Goal: Task Accomplishment & Management: Manage account settings

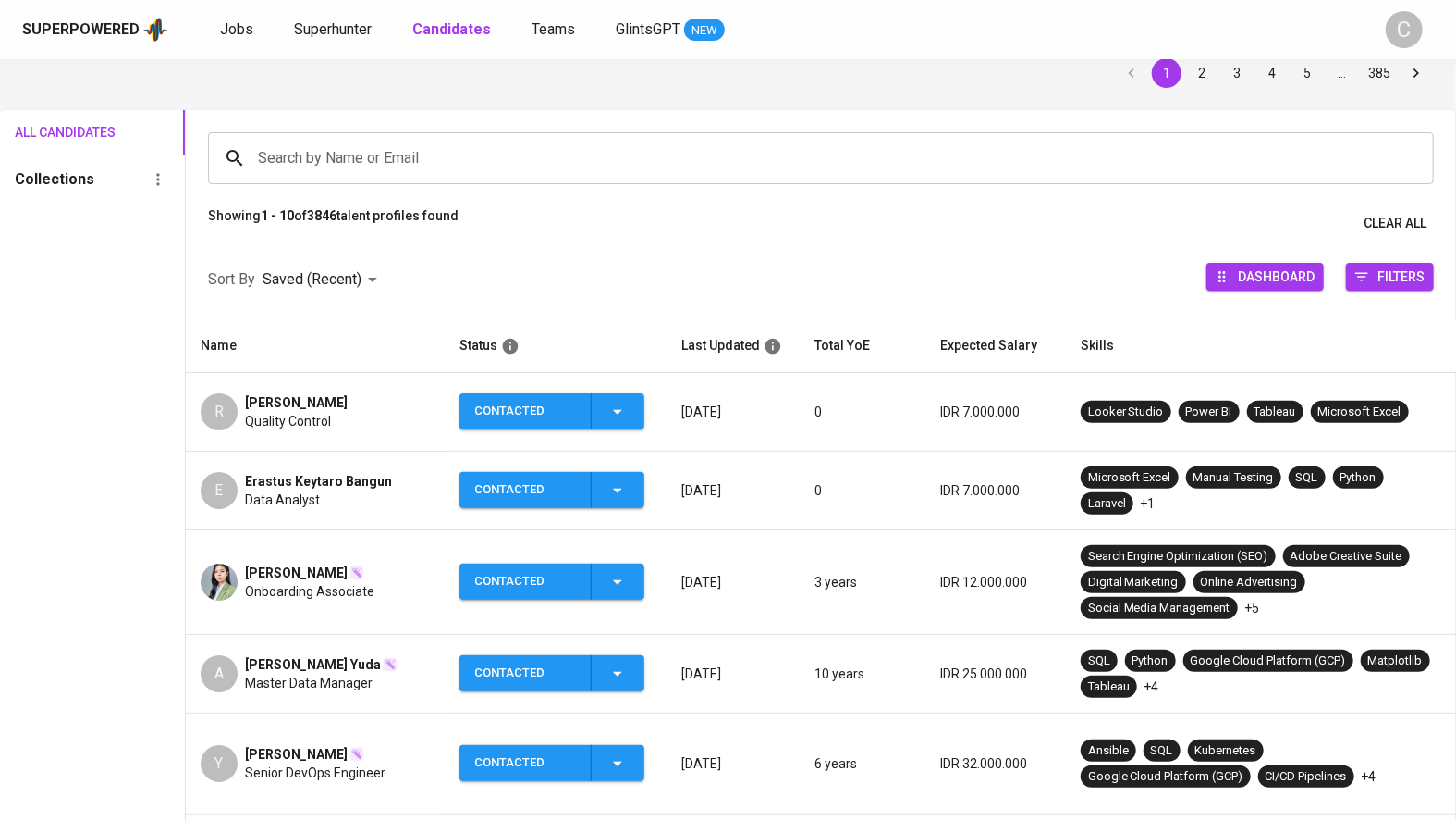
scroll to position [77, 0]
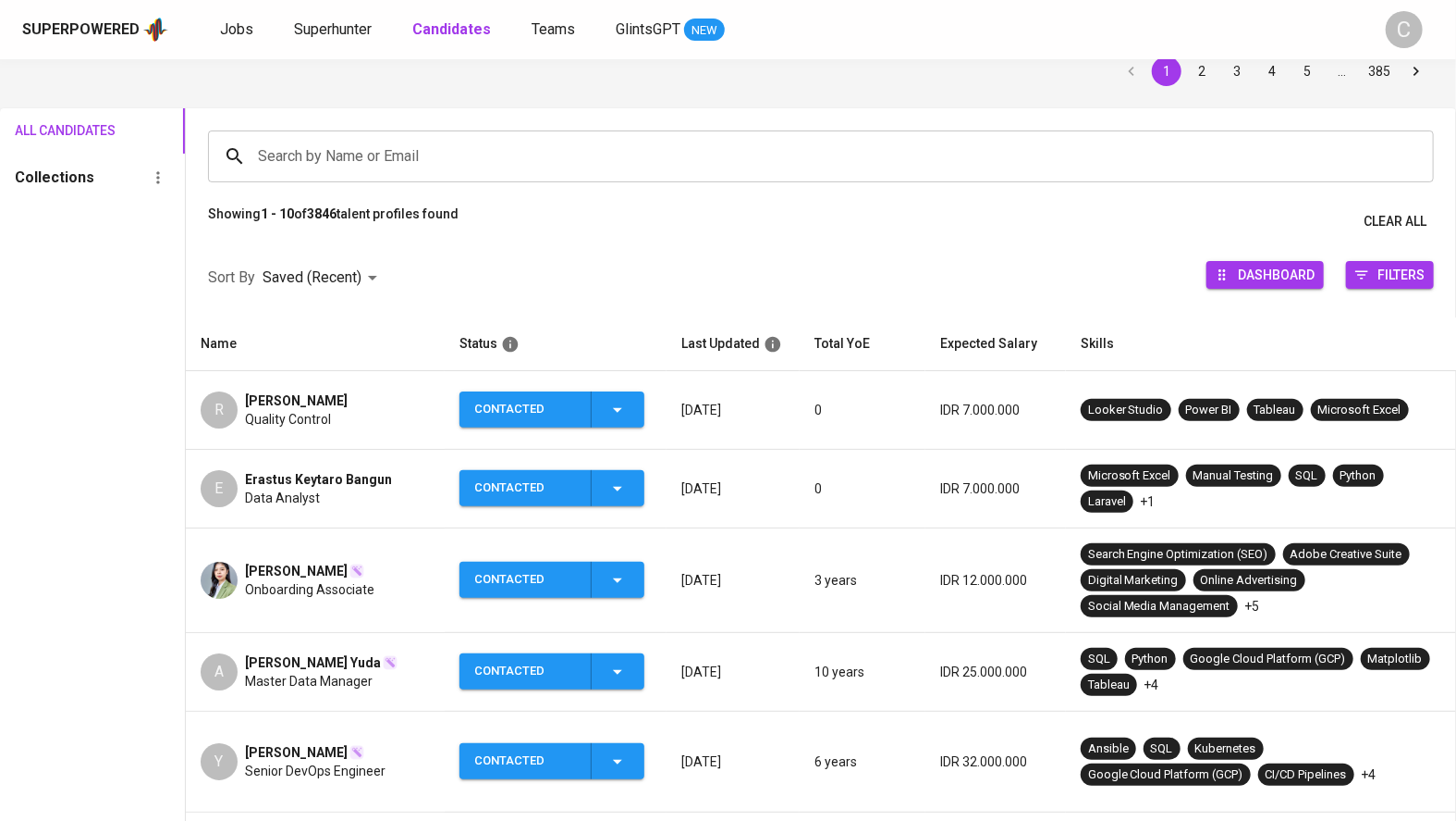
click at [333, 501] on div "Data Analyst" at bounding box center [319, 497] width 147 height 18
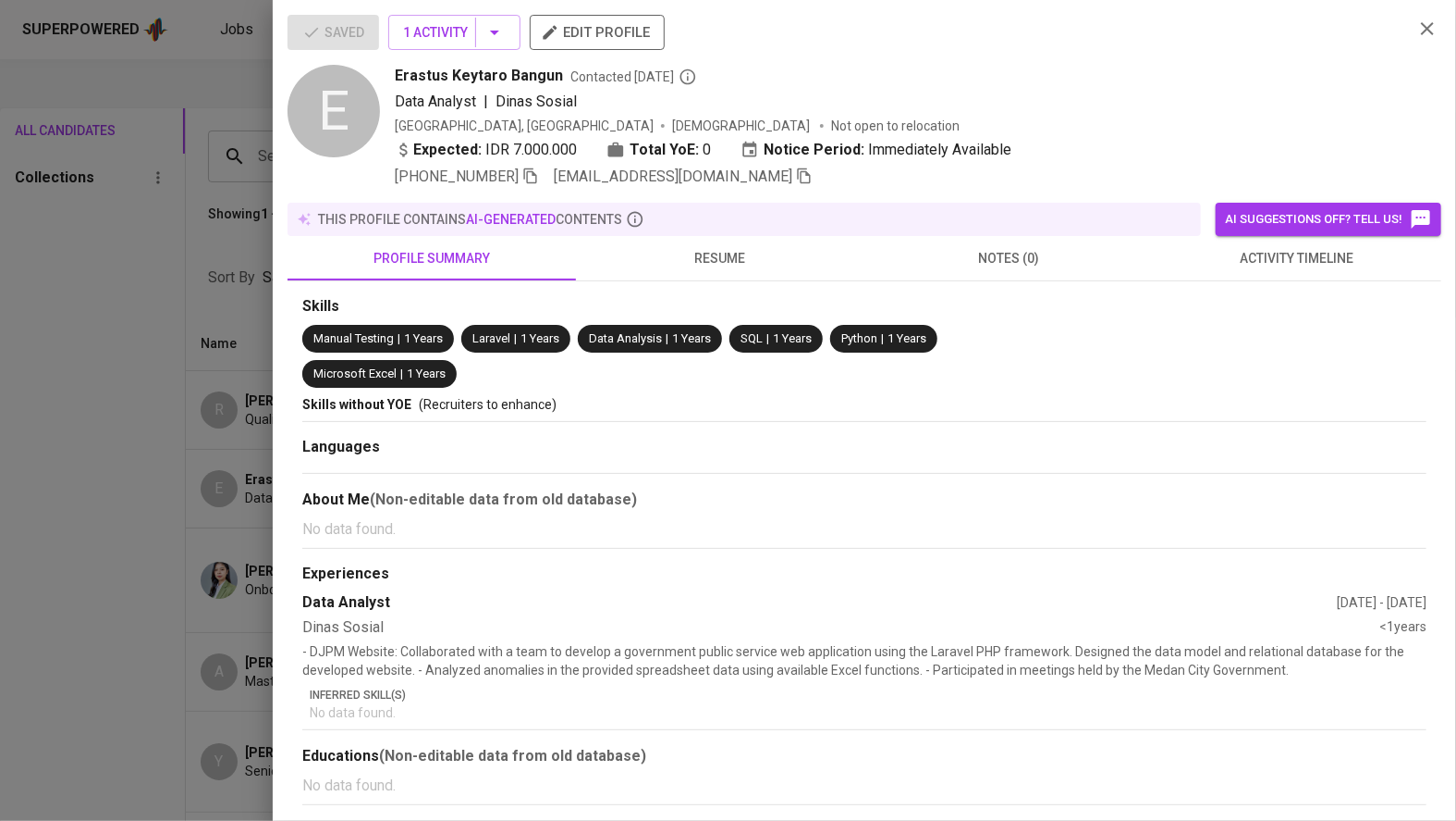
click at [796, 177] on icon "button" at bounding box center [804, 175] width 16 height 16
click at [108, 493] on div at bounding box center [728, 410] width 1456 height 821
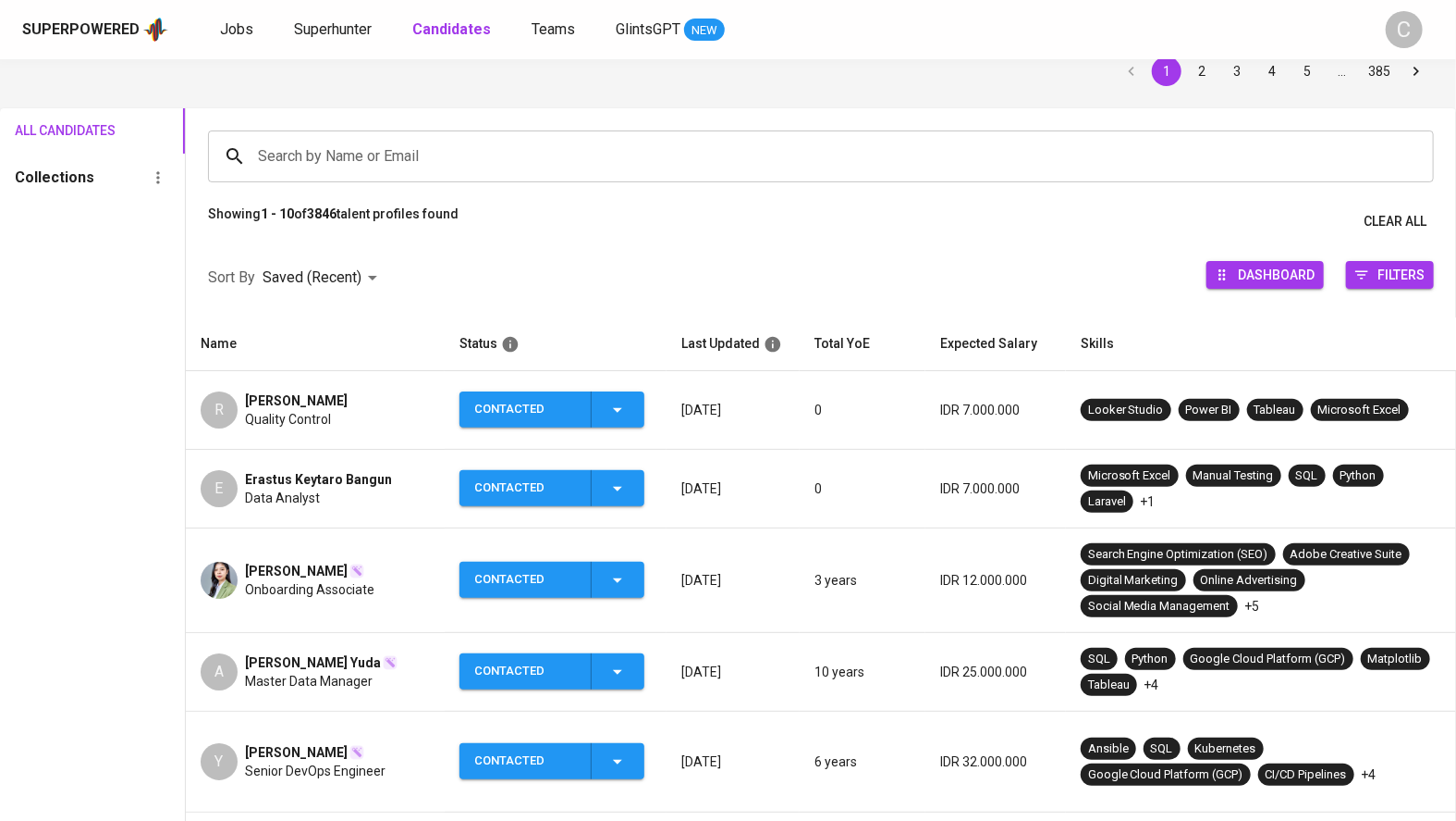
click at [158, 547] on div "All Candidates Collections" at bounding box center [92, 702] width 185 height 1186
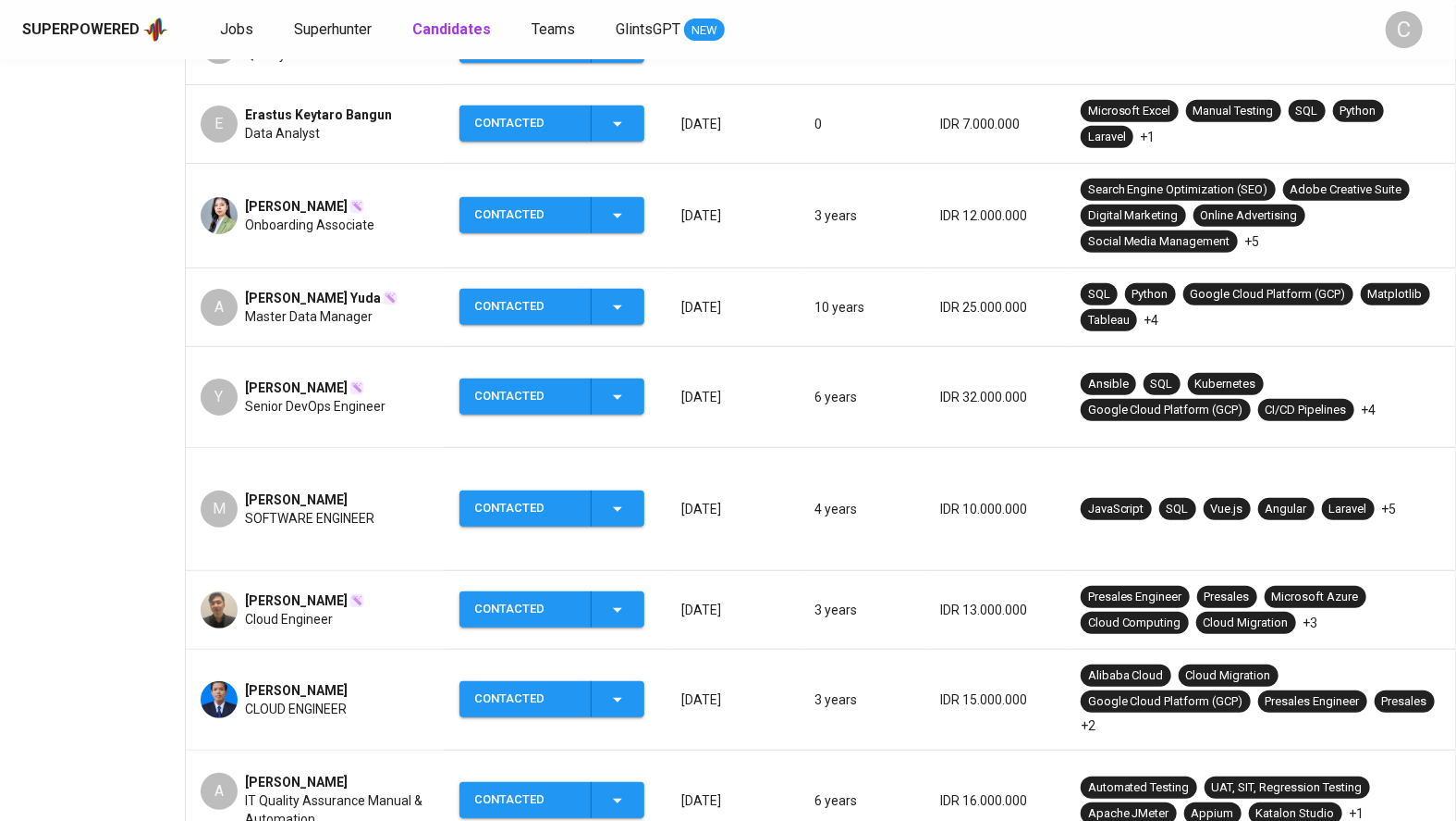
scroll to position [605, 0]
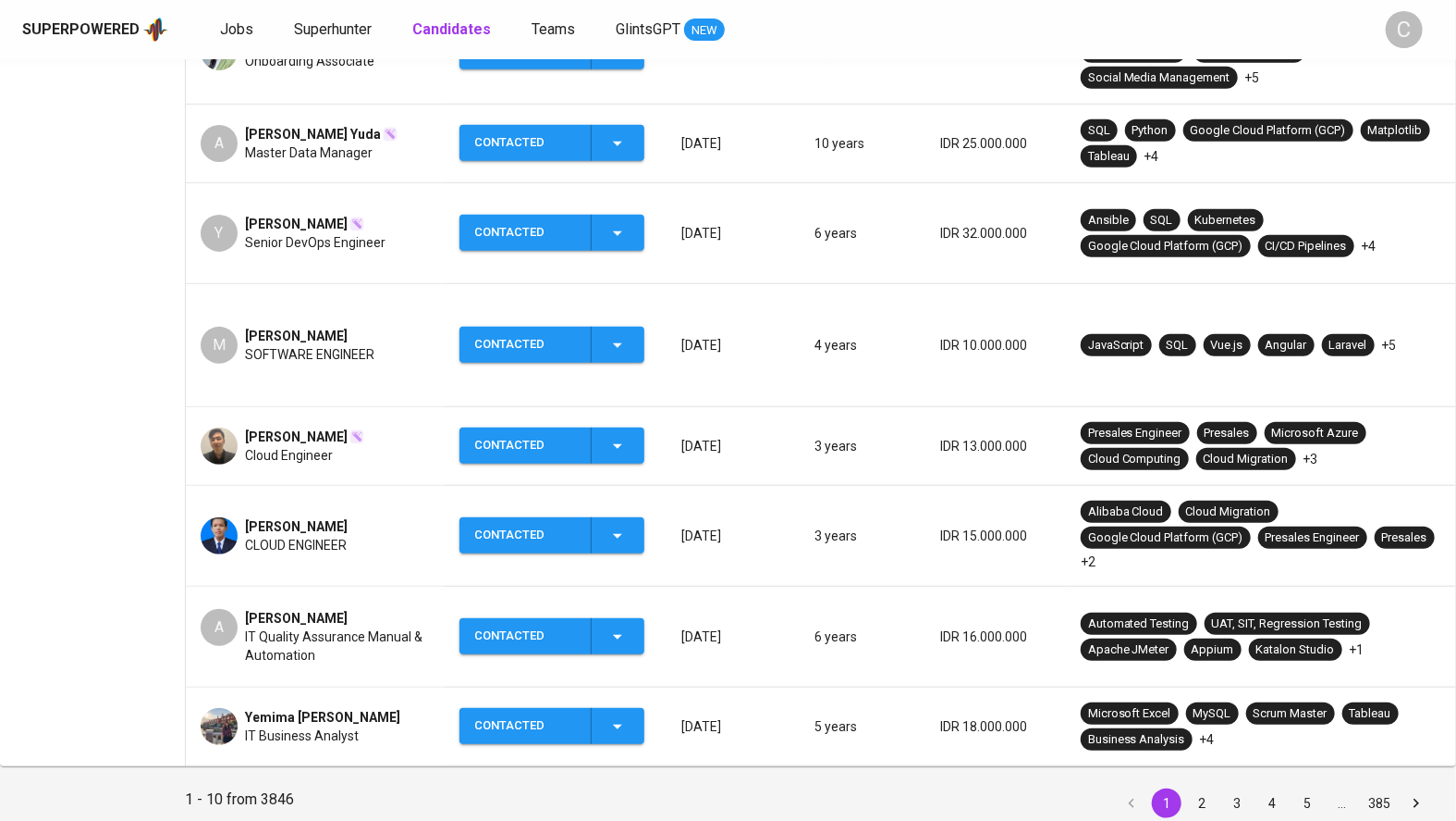
click at [619, 724] on icon "button" at bounding box center [618, 726] width 10 height 5
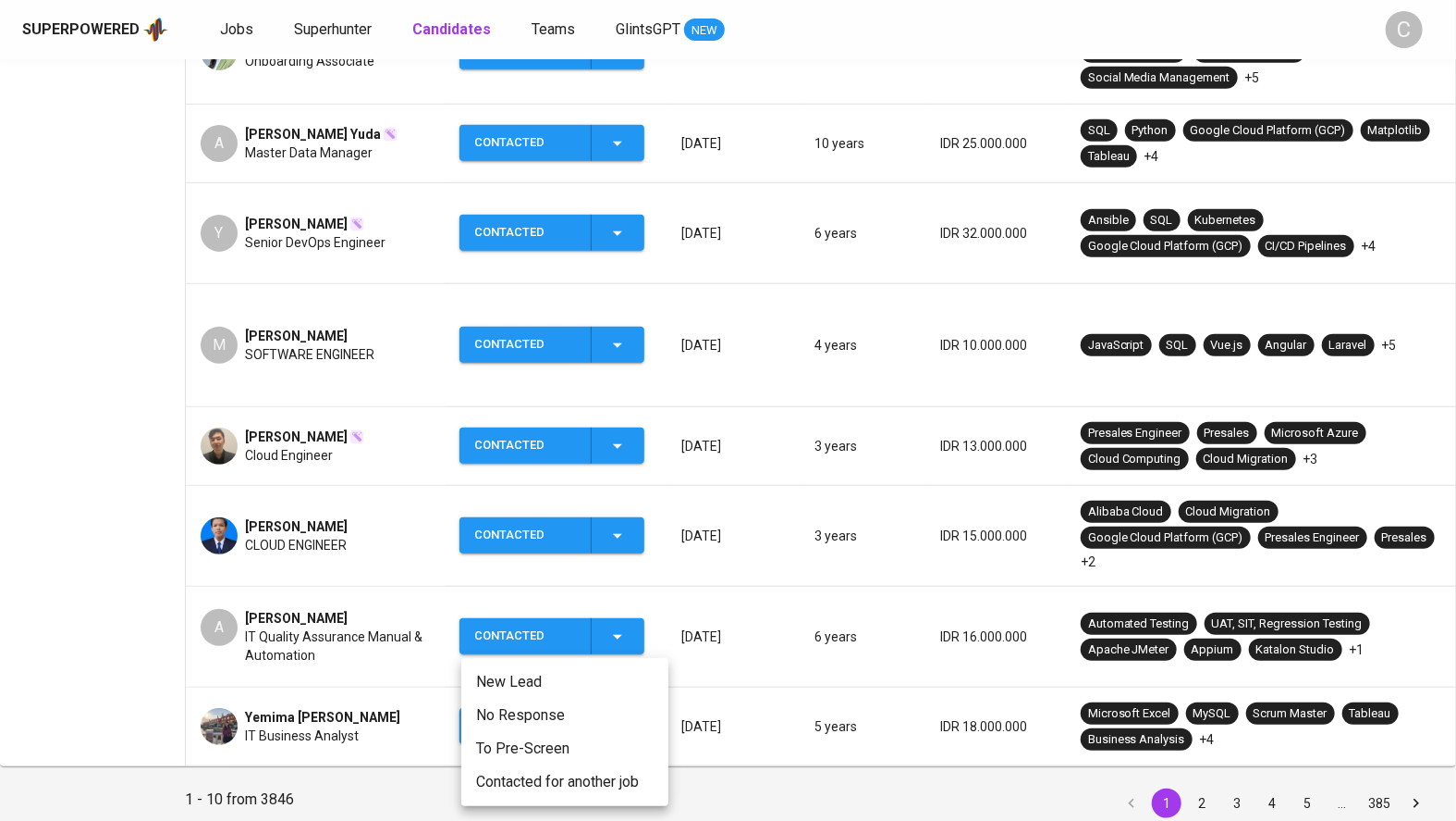
click at [1208, 739] on div at bounding box center [728, 410] width 1456 height 821
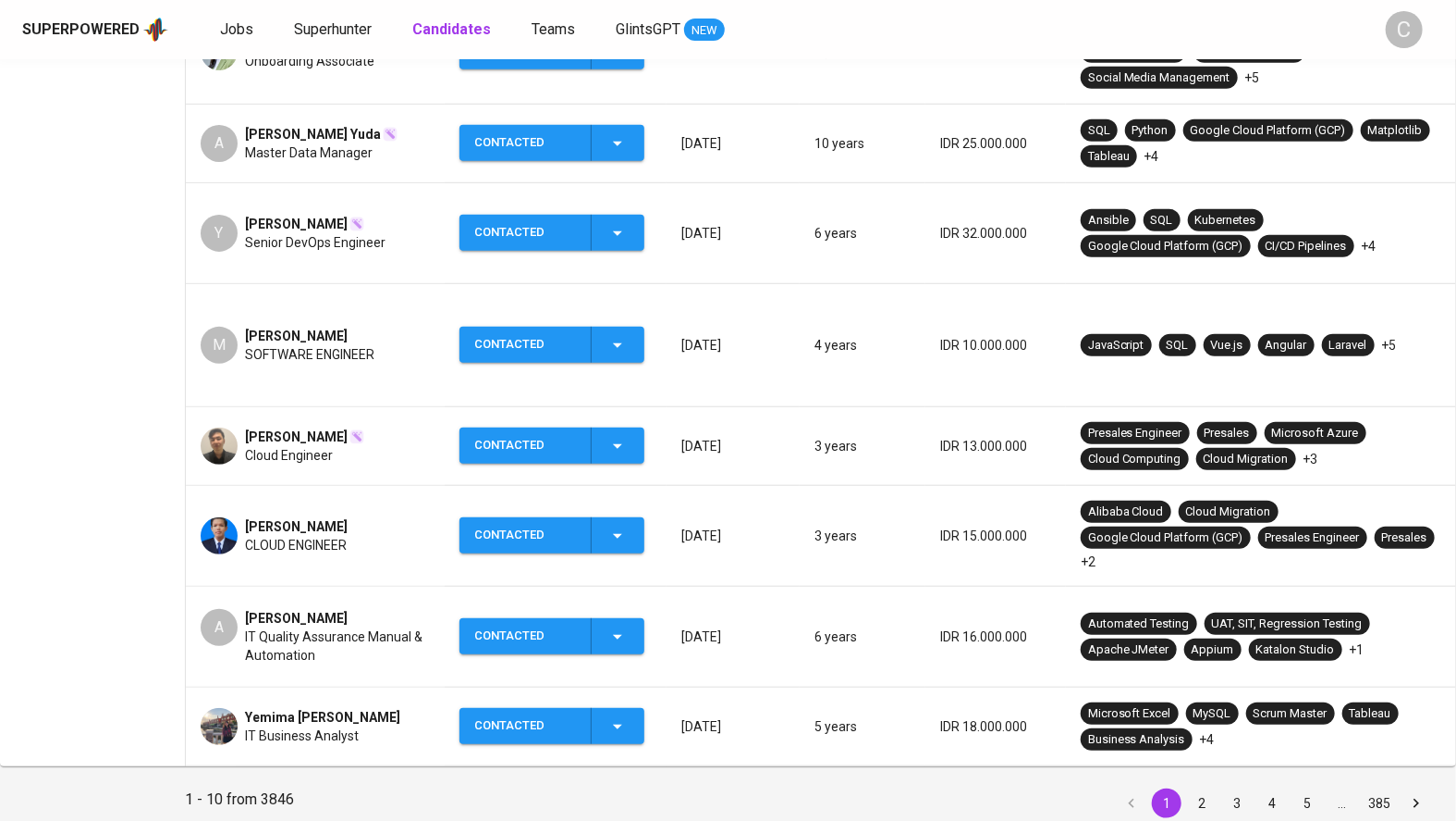
click at [1206, 788] on button "2" at bounding box center [1202, 803] width 30 height 30
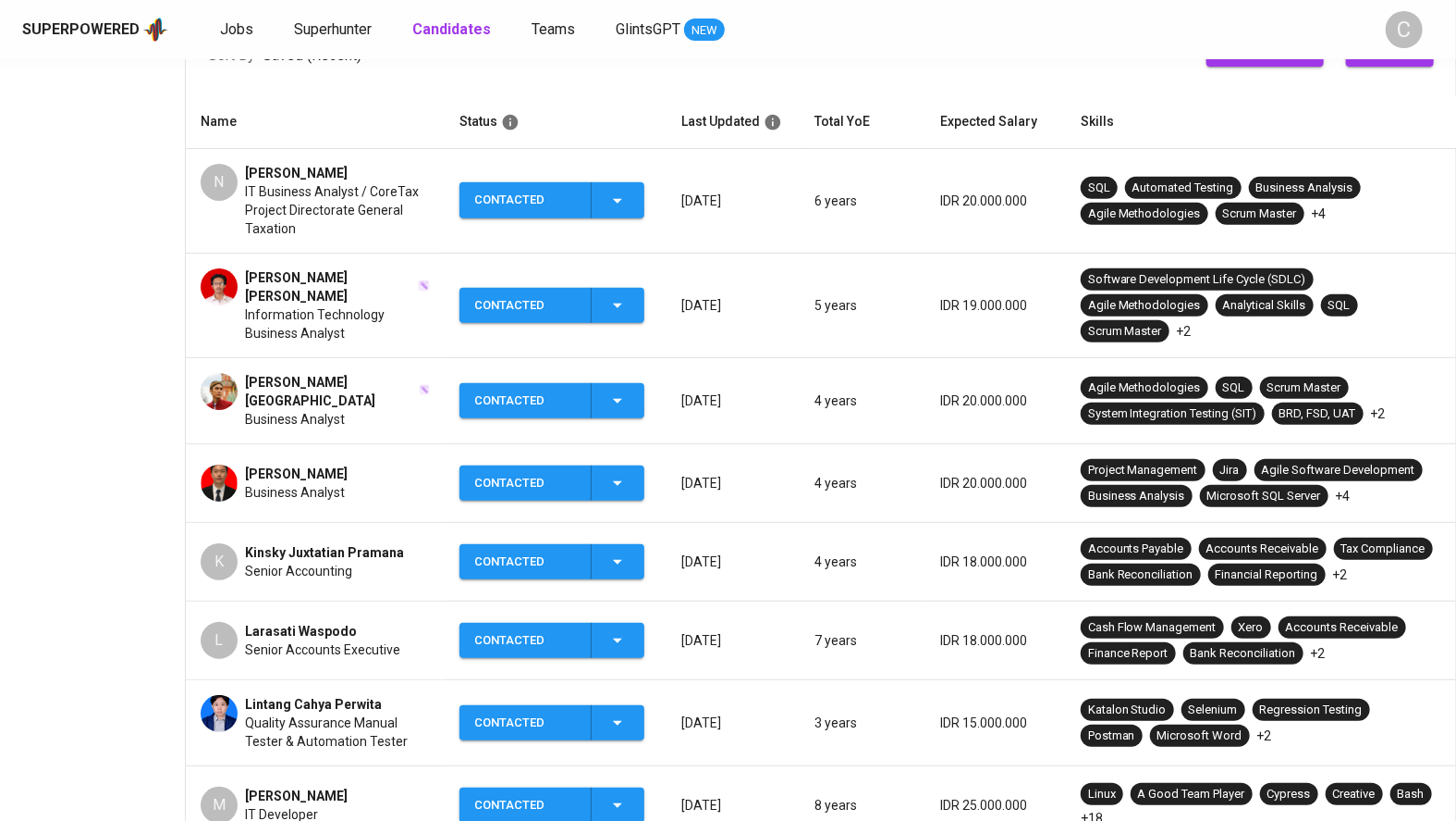
scroll to position [312, 0]
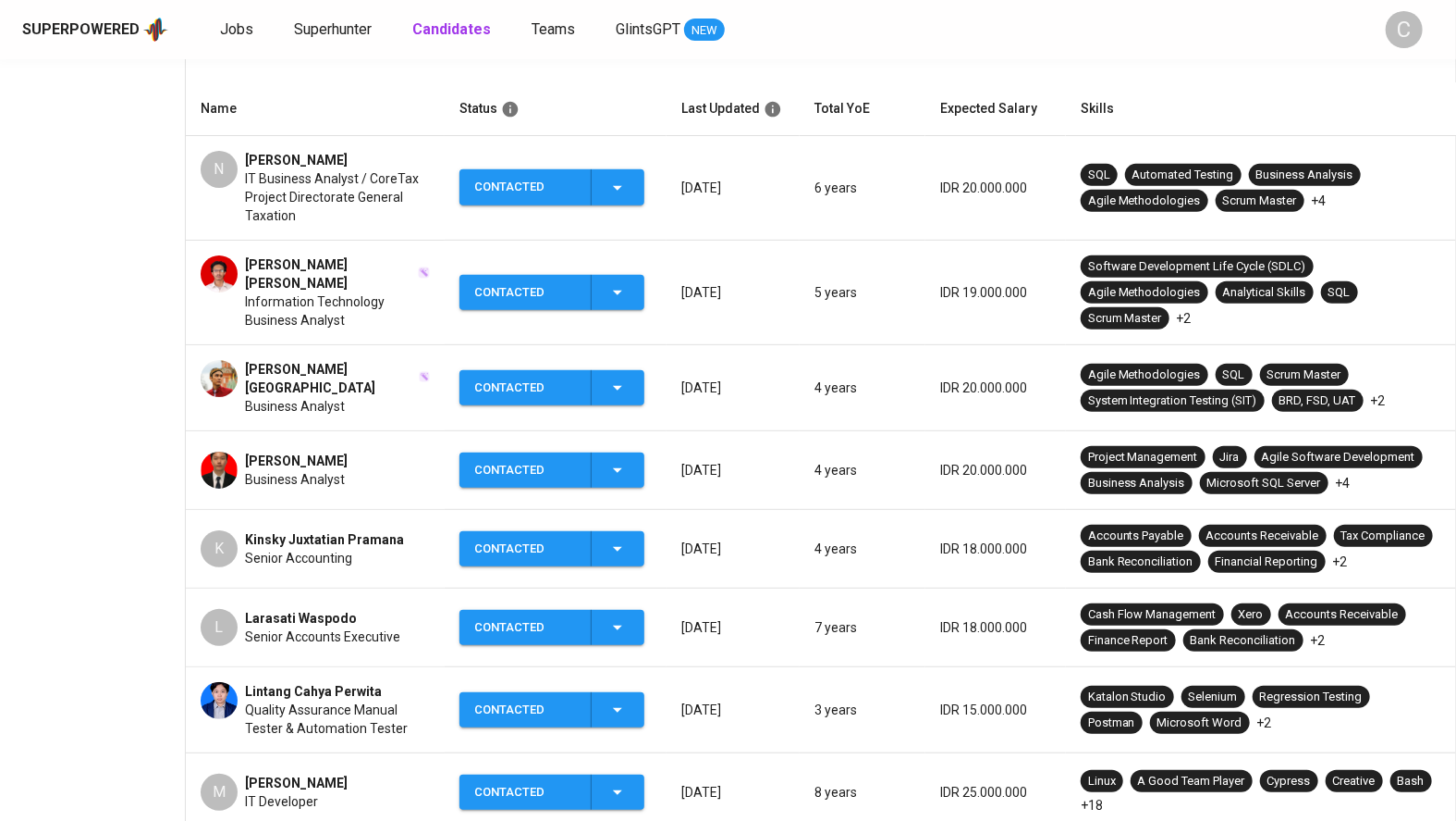
click at [630, 381] on td "Contacted" at bounding box center [555, 388] width 222 height 86
click at [631, 385] on span "Contacted" at bounding box center [552, 388] width 170 height 36
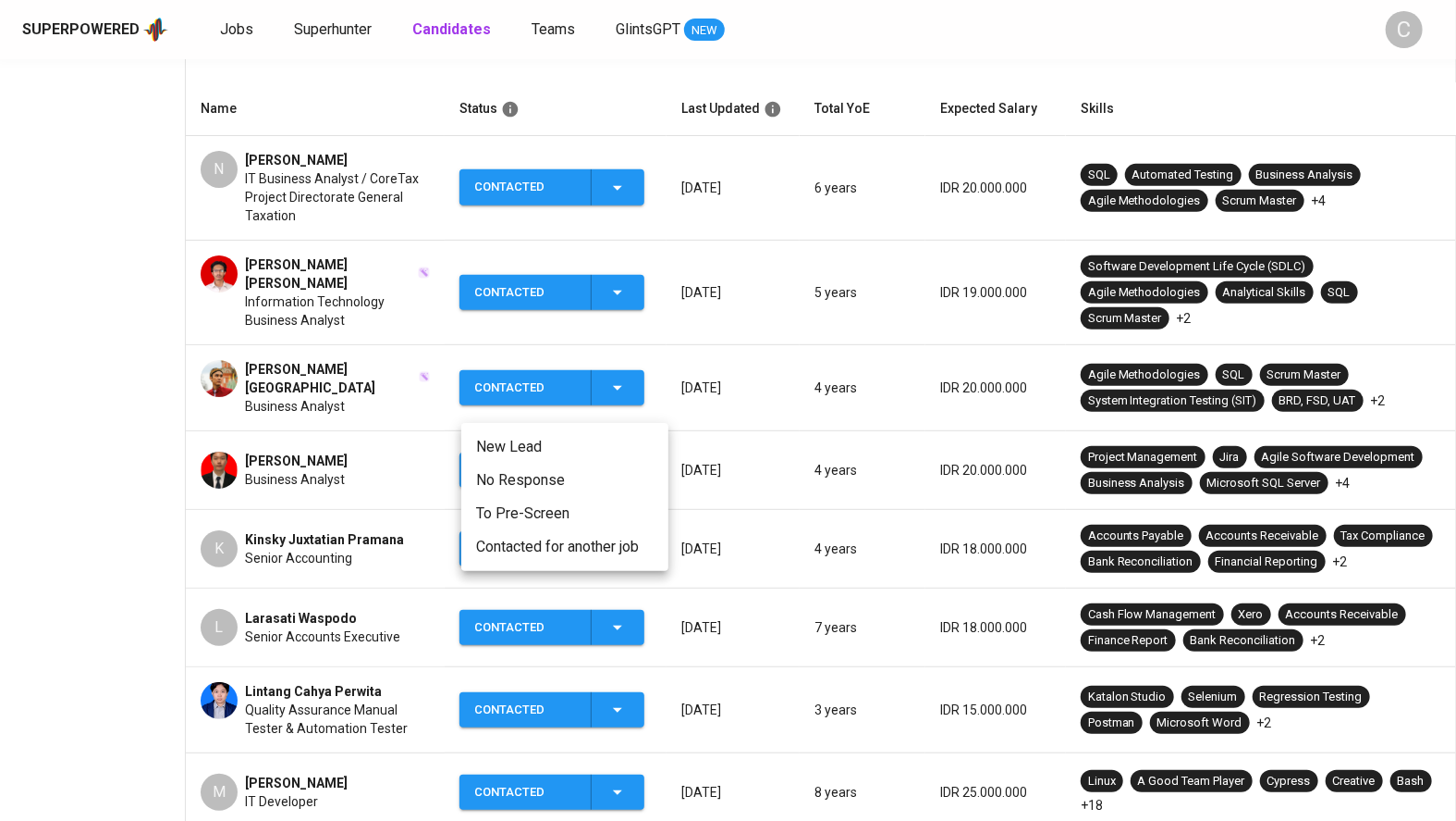
click at [531, 553] on li "Contacted for another job" at bounding box center [565, 547] width 207 height 33
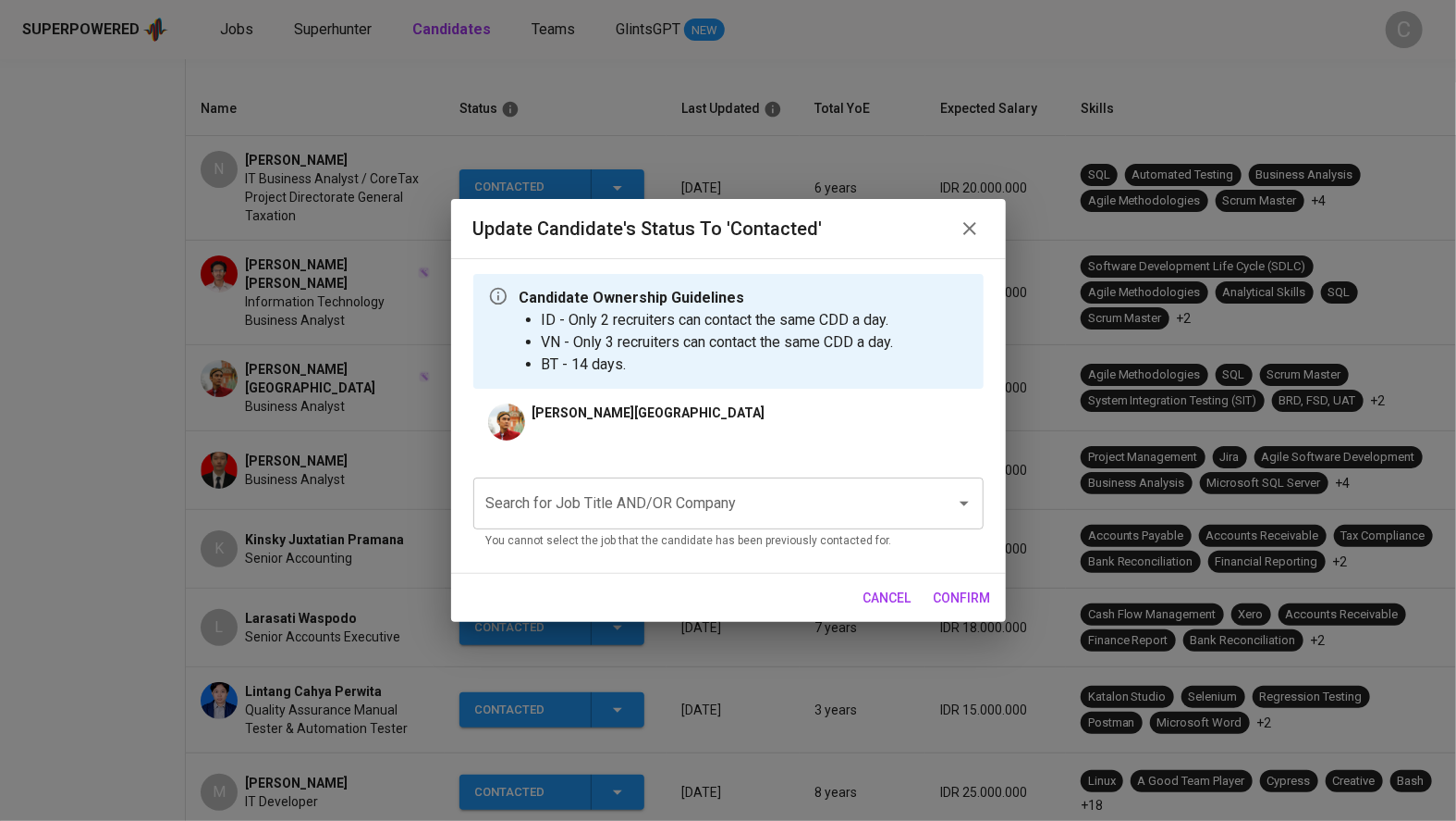
click at [616, 510] on input "Search for Job Title AND/OR Company" at bounding box center [702, 503] width 442 height 35
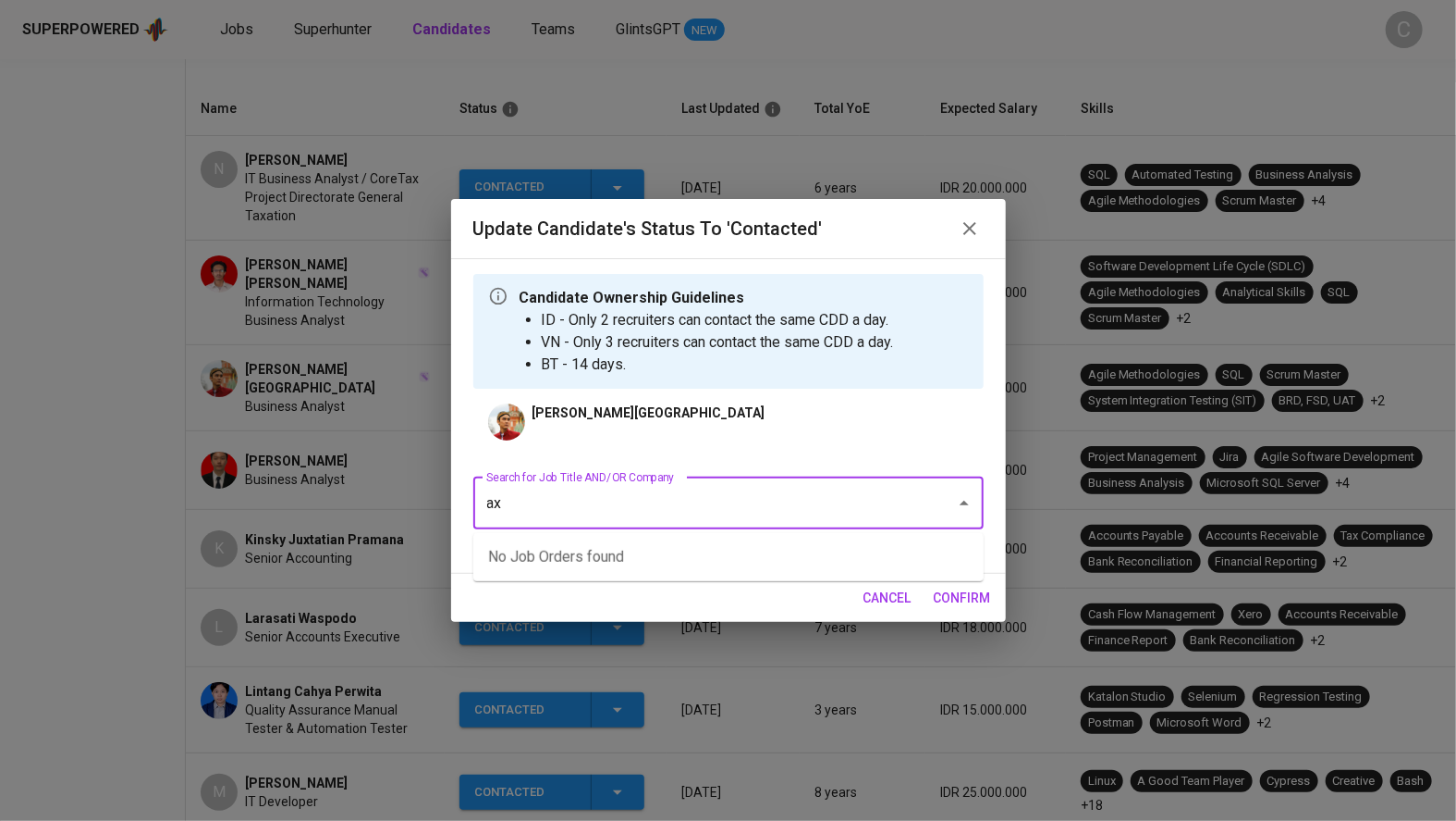
type input "a"
click at [631, 509] on input "Search for Job Title AND/OR Company" at bounding box center [702, 503] width 442 height 35
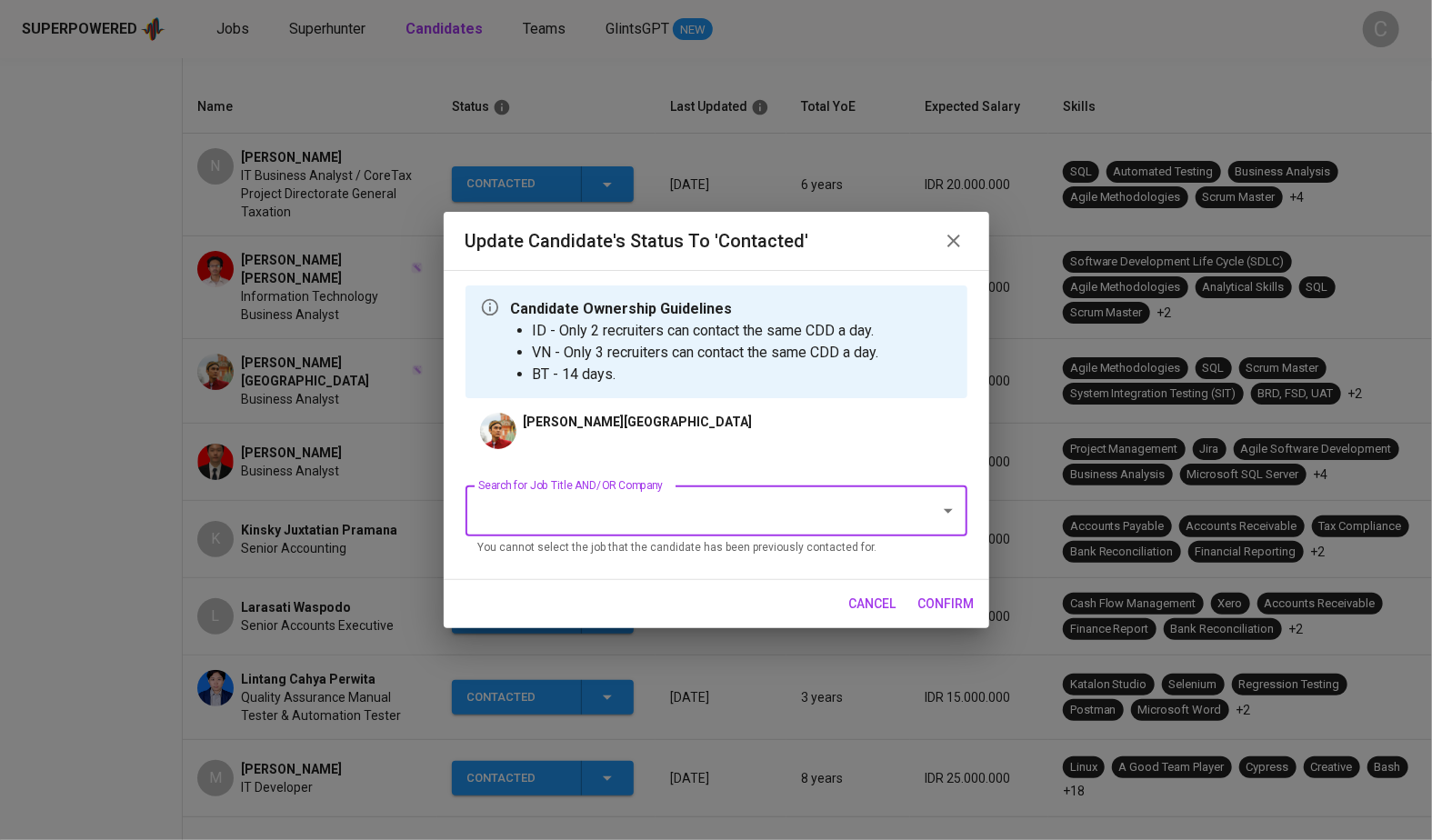
click at [108, 503] on div "Update Candidate's Status to 'Contacted' Candidate Ownership Guidelines ID - On…" at bounding box center [716, 420] width 1432 height 840
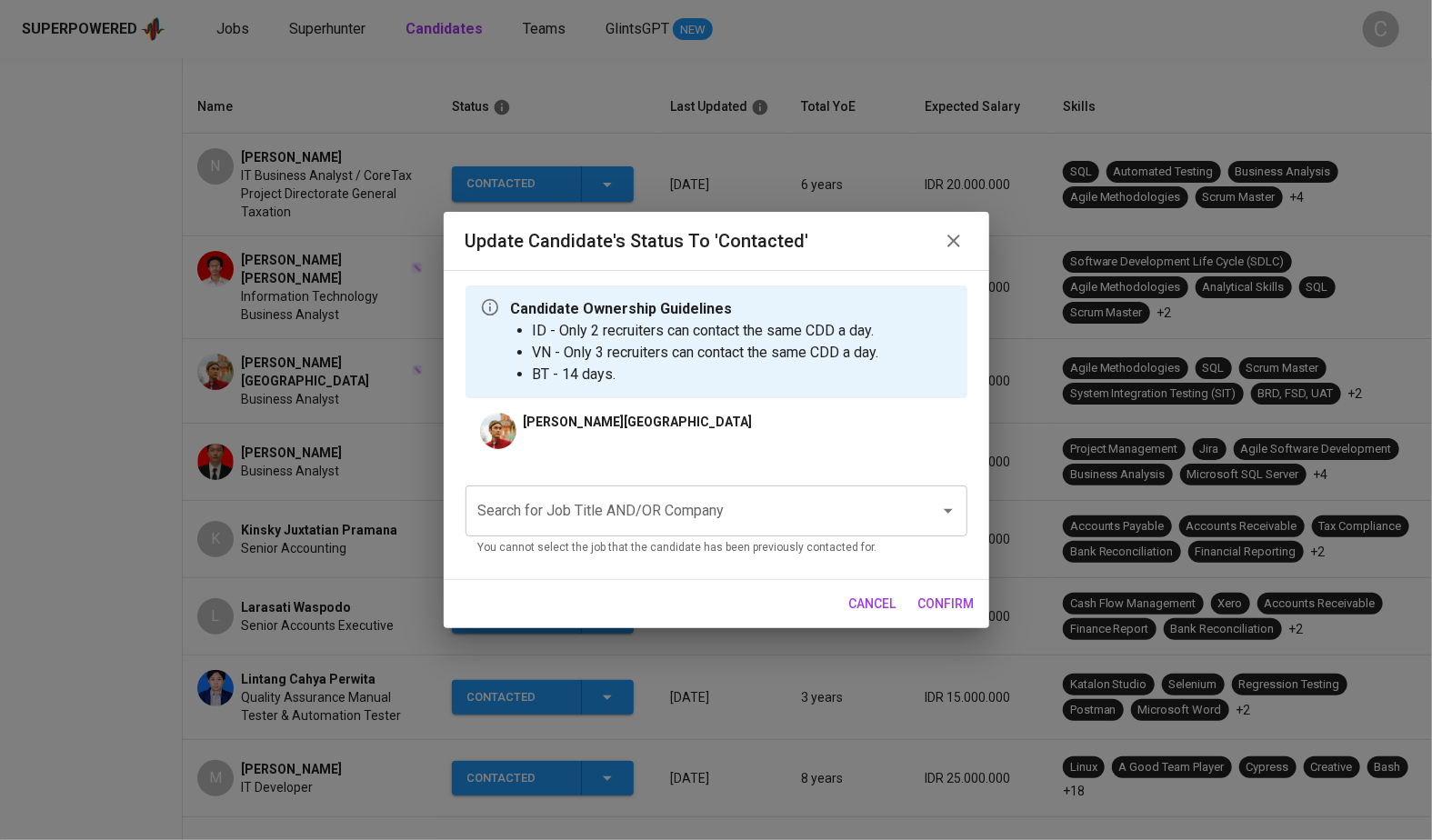
click at [963, 247] on icon "button" at bounding box center [954, 240] width 22 height 22
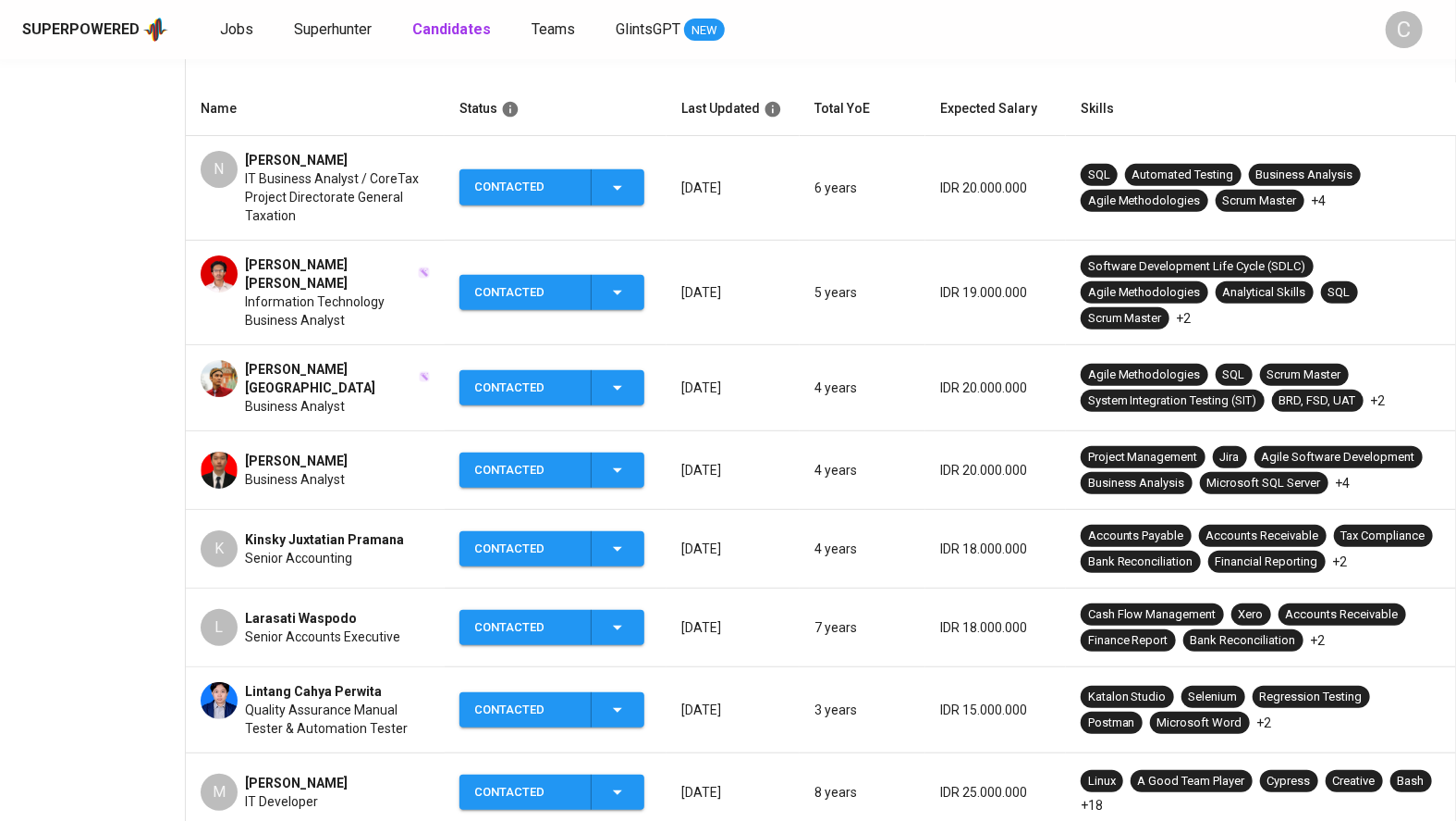
click at [387, 400] on div "Jehansyah Isfahan Business Analyst" at bounding box center [315, 387] width 230 height 55
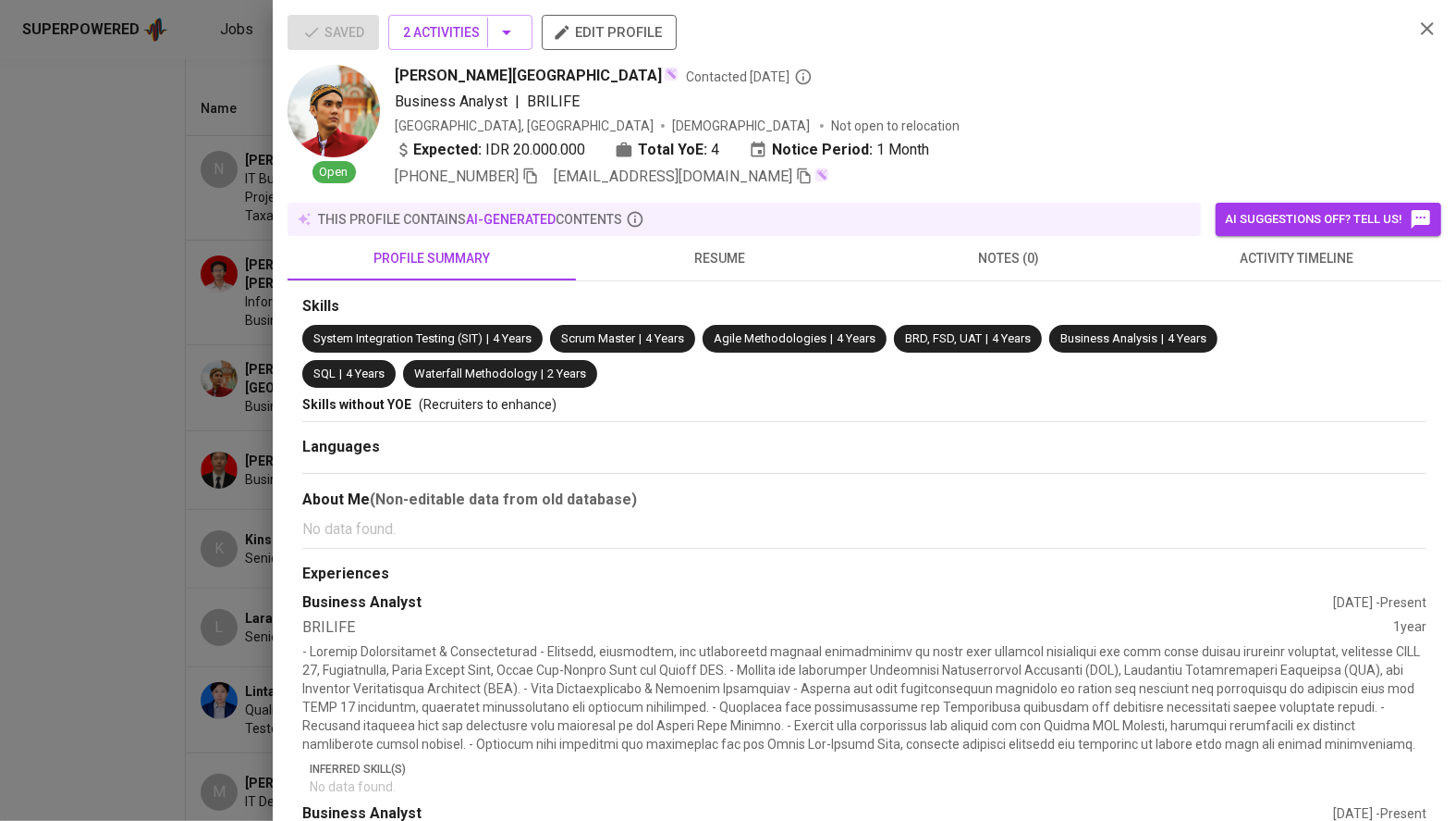
click at [59, 507] on div at bounding box center [728, 410] width 1456 height 821
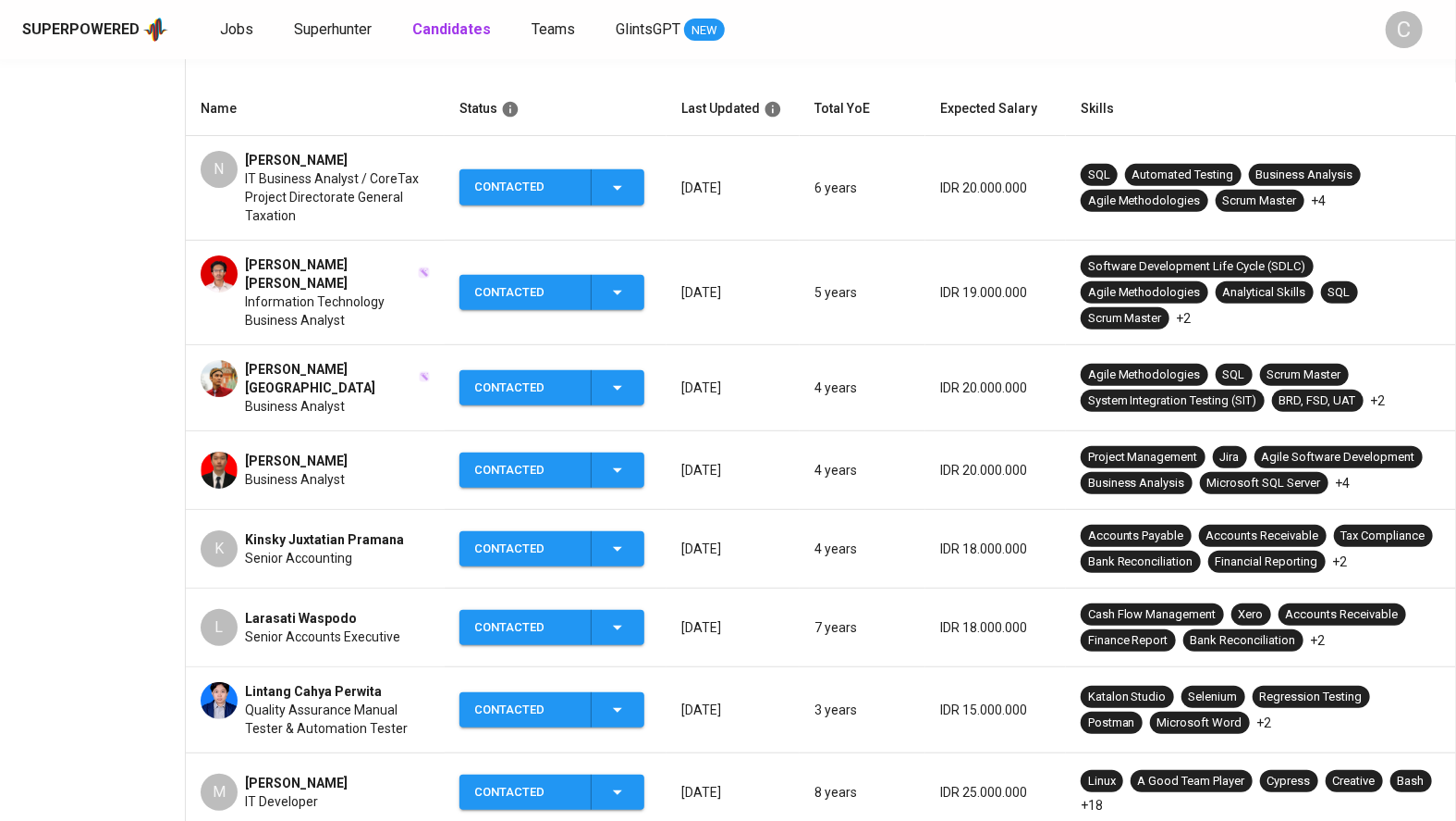
click at [633, 406] on span "Contacted" at bounding box center [552, 388] width 170 height 36
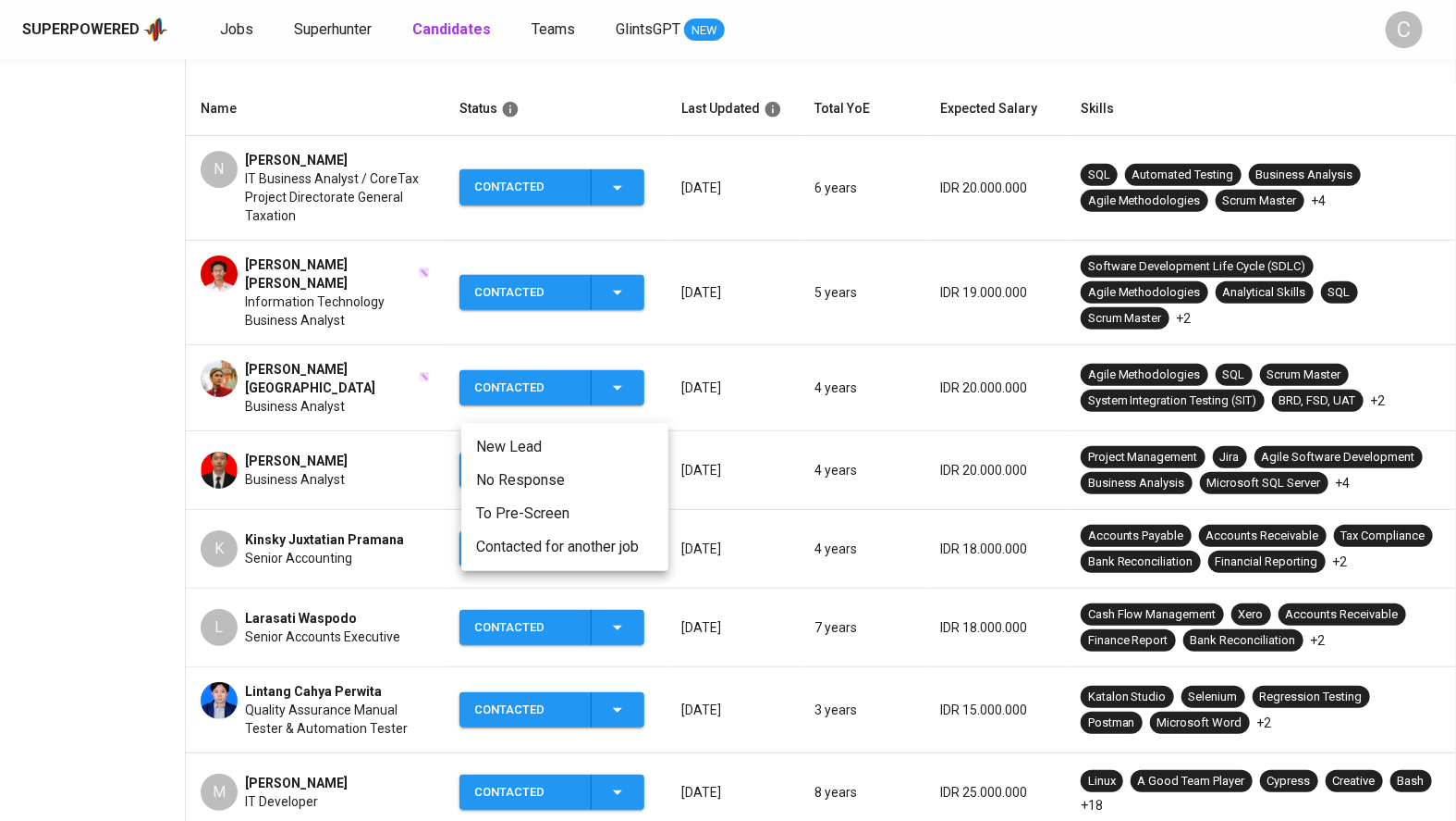
click at [528, 557] on li "Contacted for another job" at bounding box center [565, 547] width 207 height 33
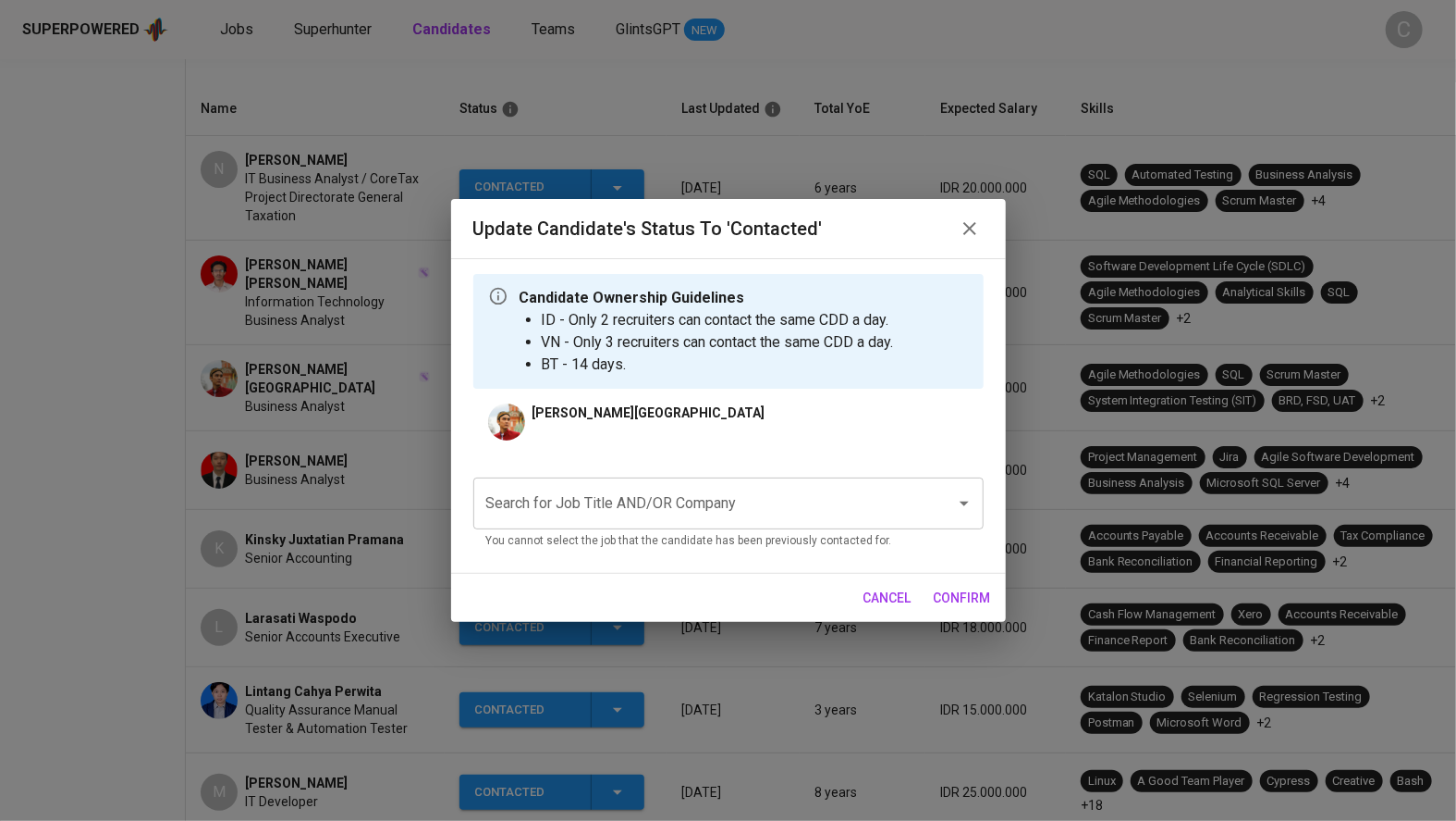
click at [570, 499] on input "Search for Job Title AND/OR Company" at bounding box center [702, 503] width 442 height 35
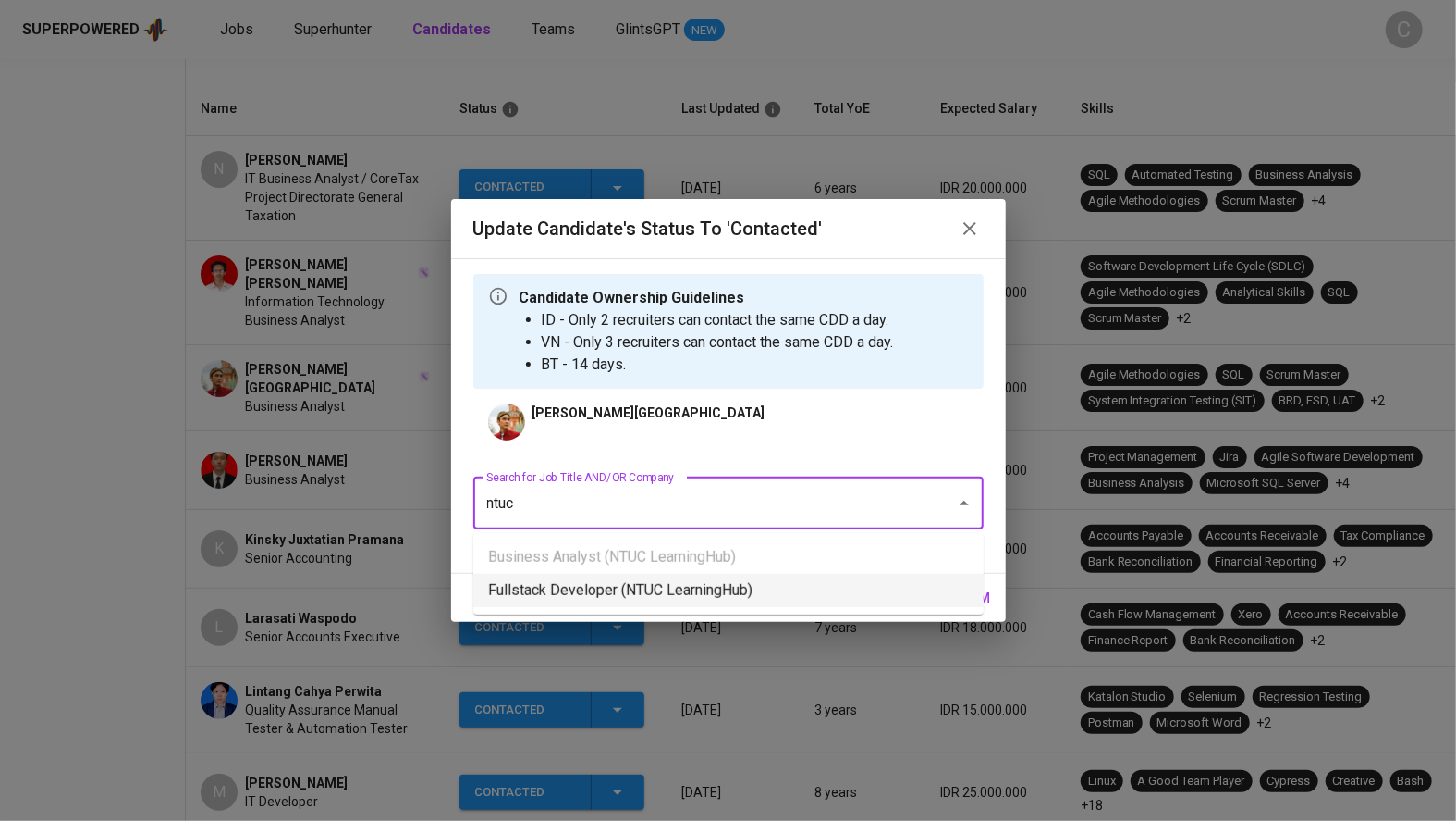
click at [656, 586] on li "Fullstack Developer (NTUC LearningHub)" at bounding box center [728, 590] width 511 height 33
type input "ntuc"
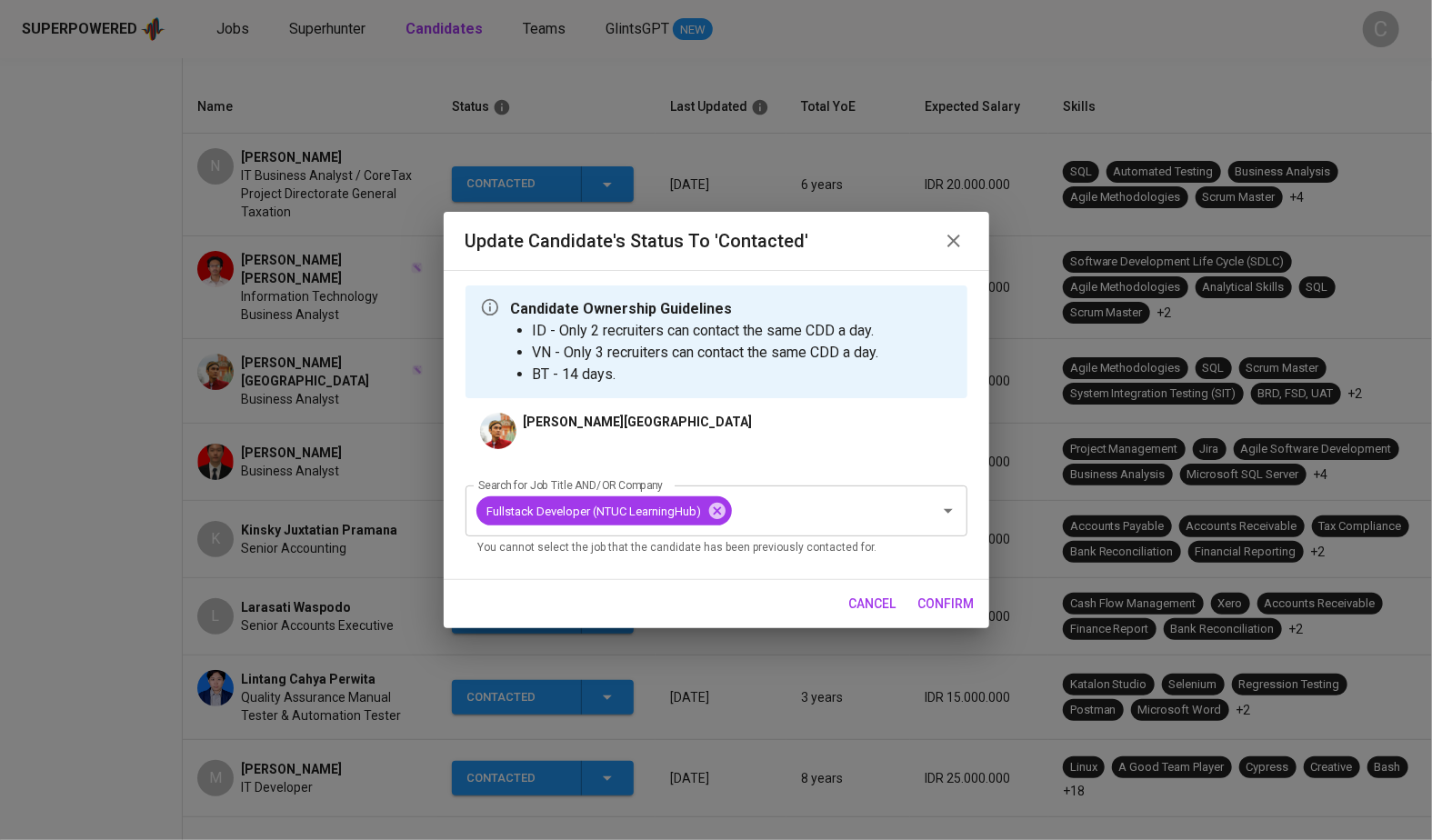
click at [929, 605] on span "confirm" at bounding box center [946, 604] width 56 height 23
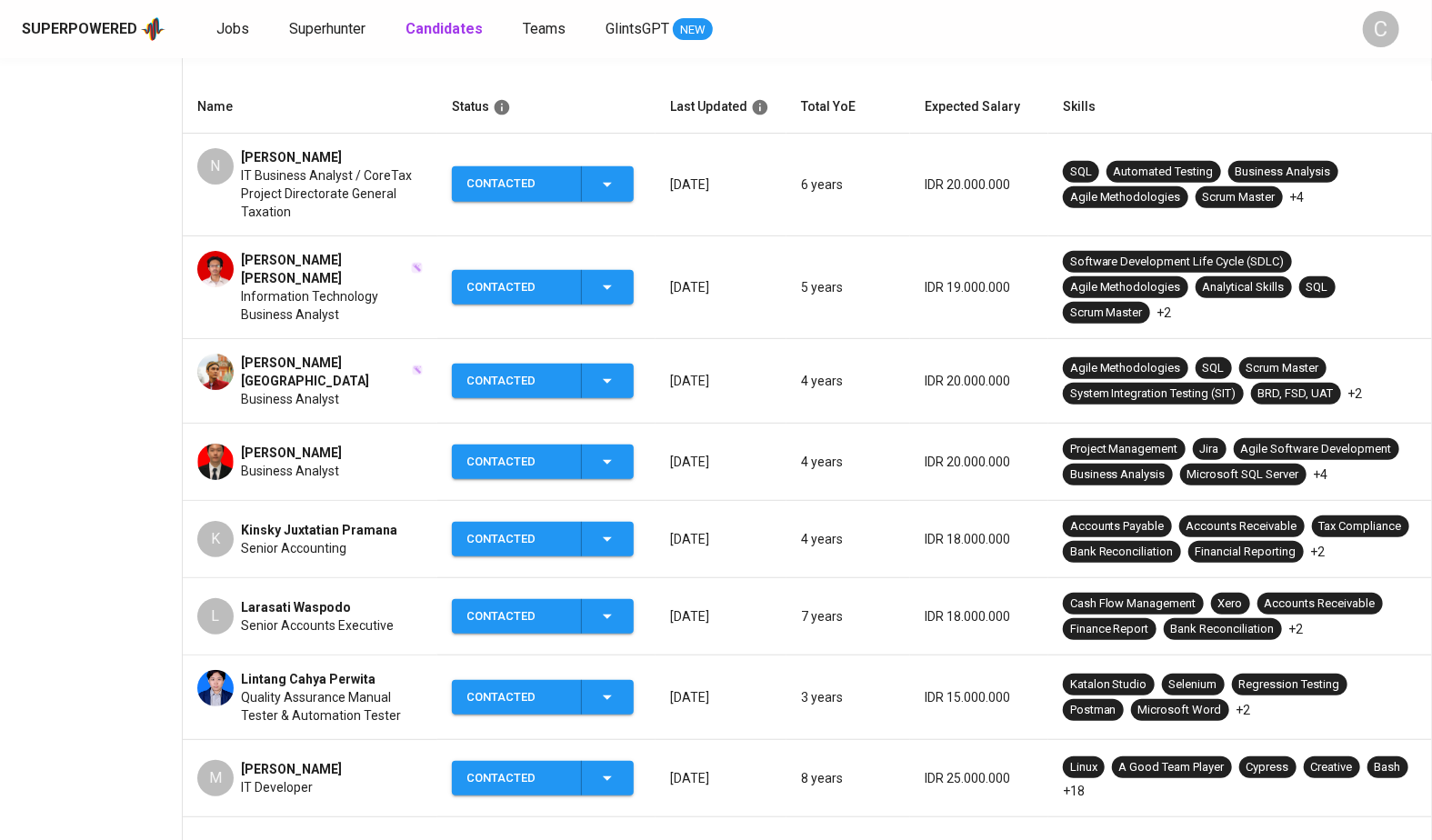
click at [622, 306] on span "Contacted" at bounding box center [543, 287] width 168 height 35
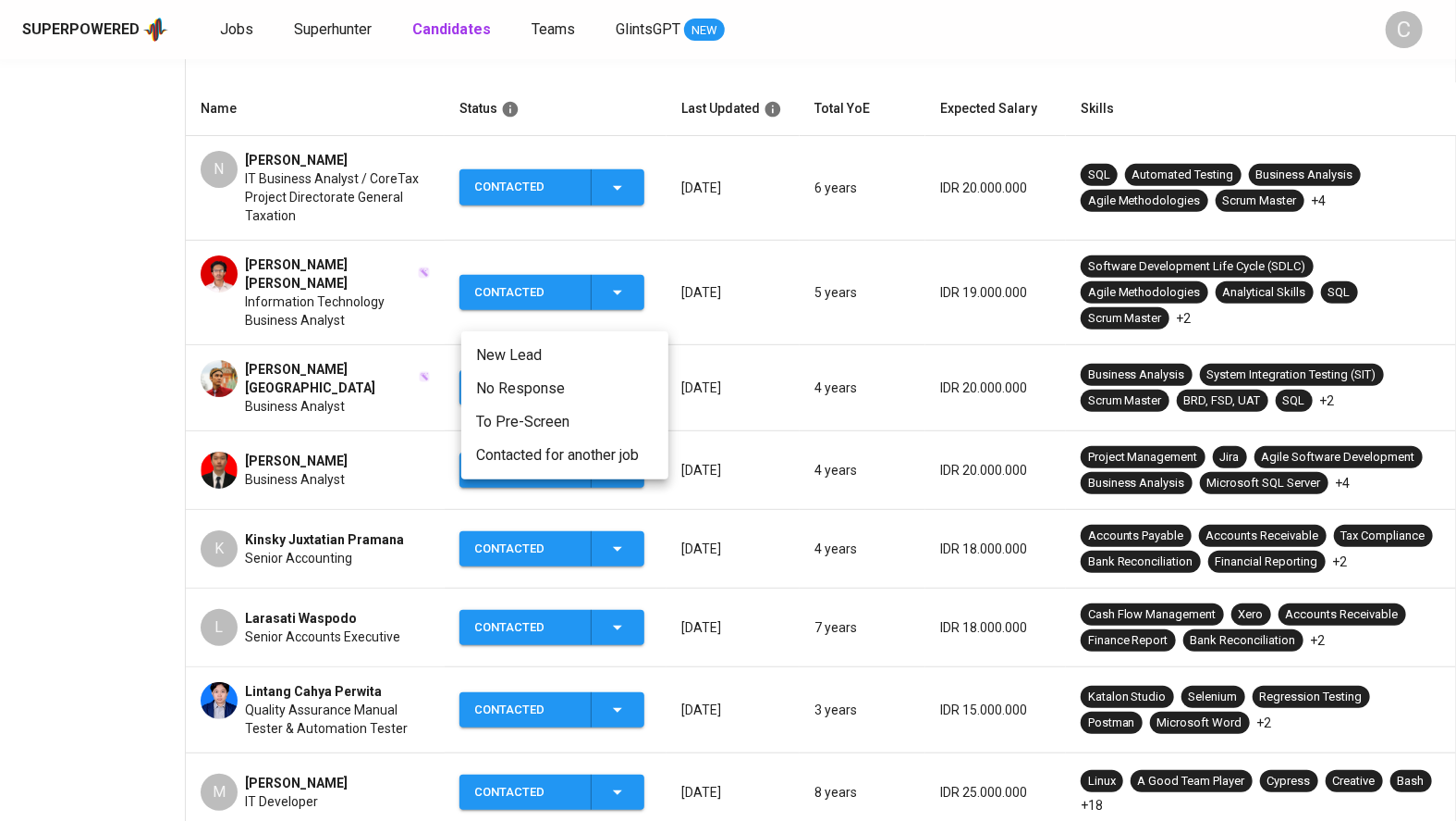
click at [559, 454] on li "Contacted for another job" at bounding box center [565, 455] width 207 height 33
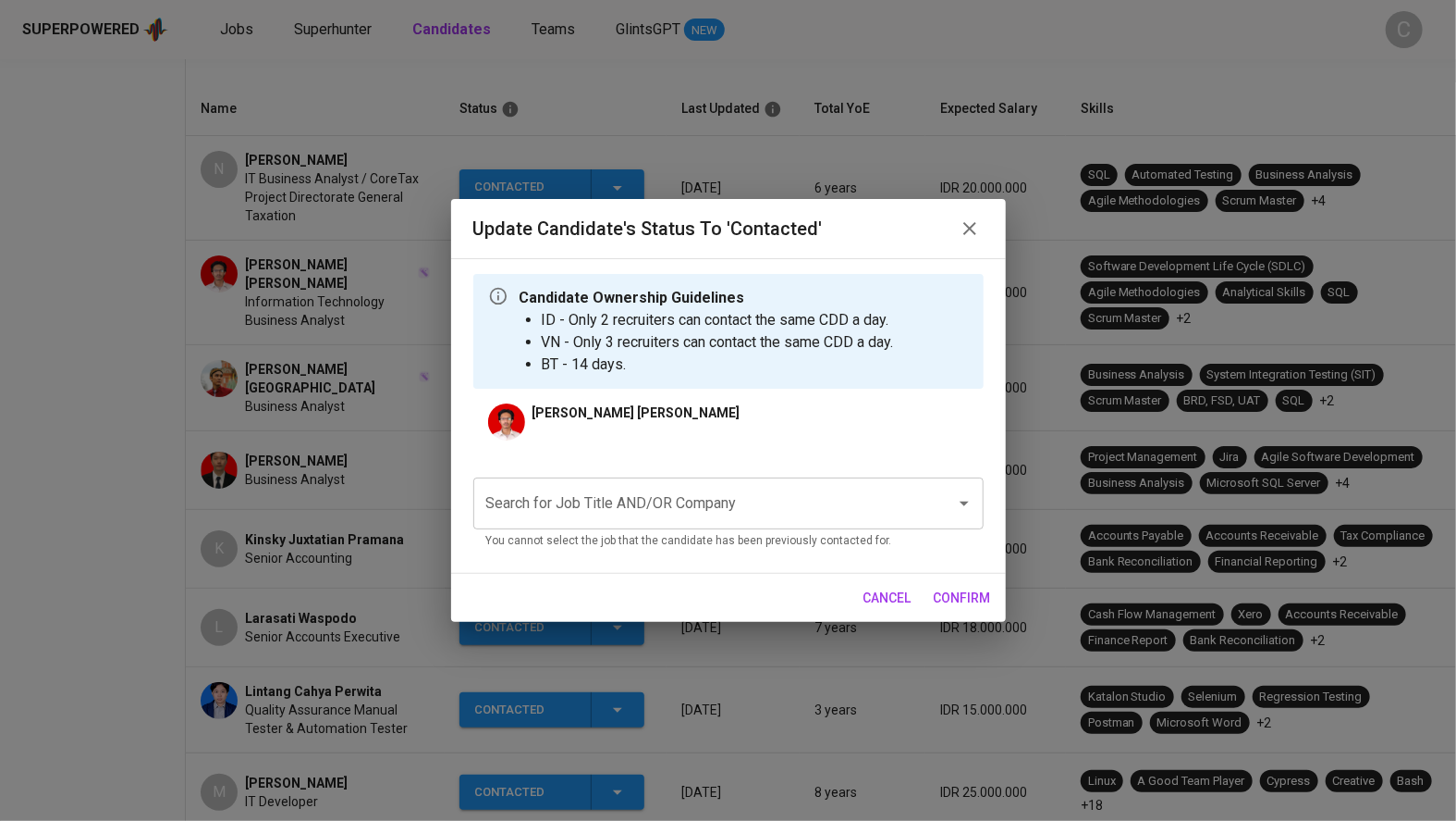
click at [633, 521] on div "Search for Job Title AND/OR Company" at bounding box center [728, 503] width 511 height 51
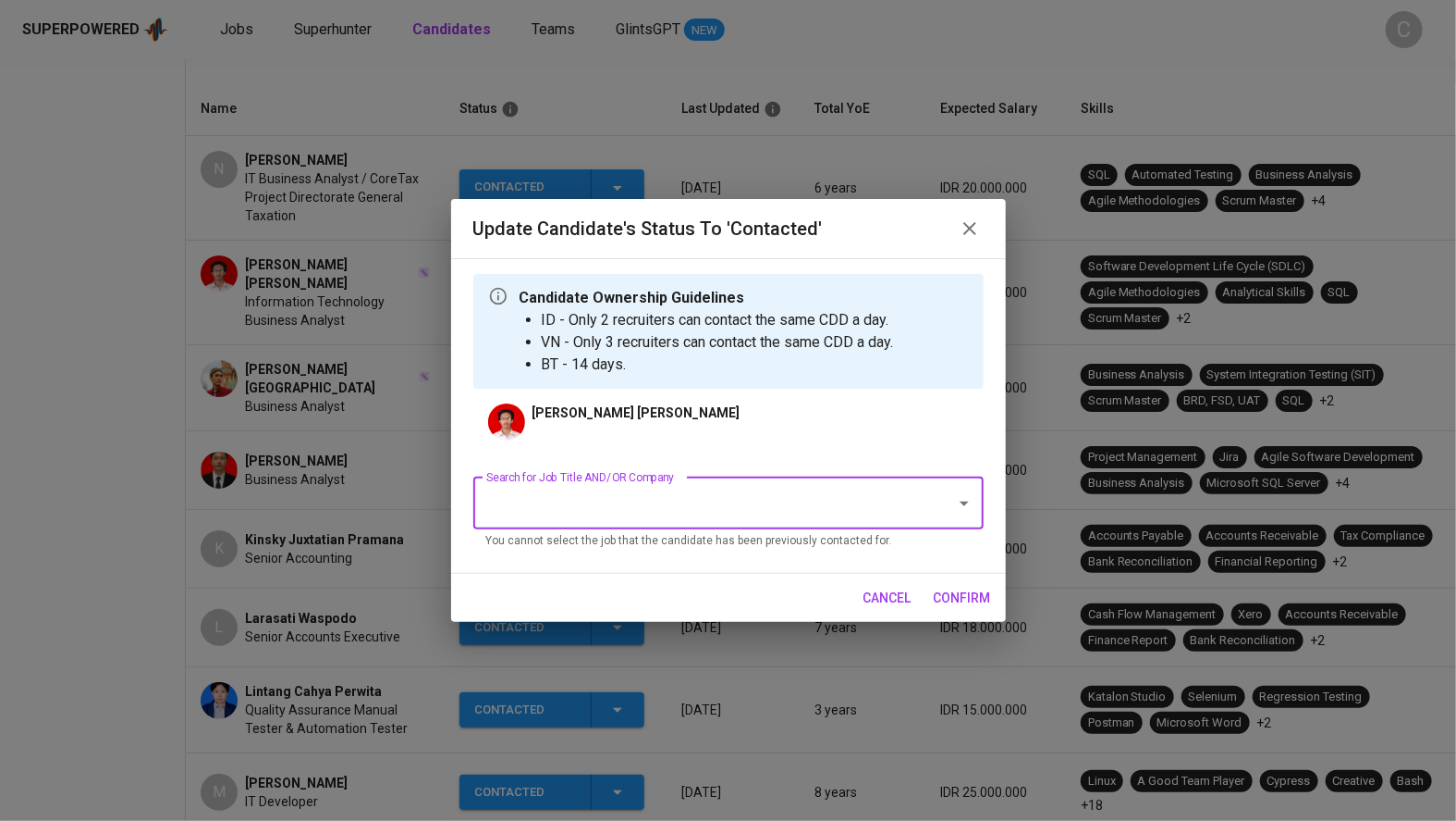
click at [647, 520] on div "Search for Job Title AND/OR Company" at bounding box center [728, 503] width 511 height 51
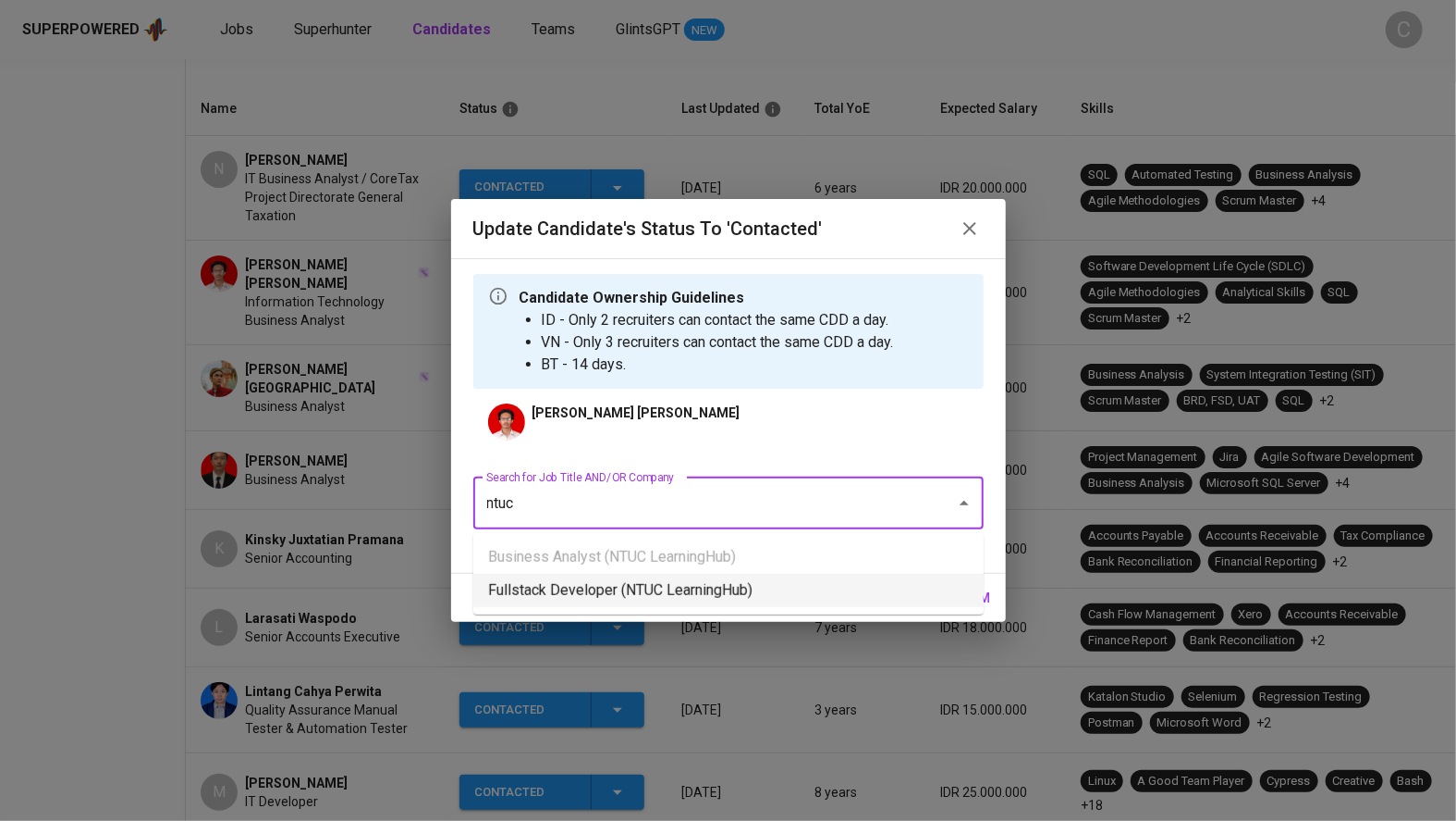
click at [677, 577] on li "Fullstack Developer (NTUC LearningHub)" at bounding box center [728, 590] width 511 height 33
type input "ntuc"
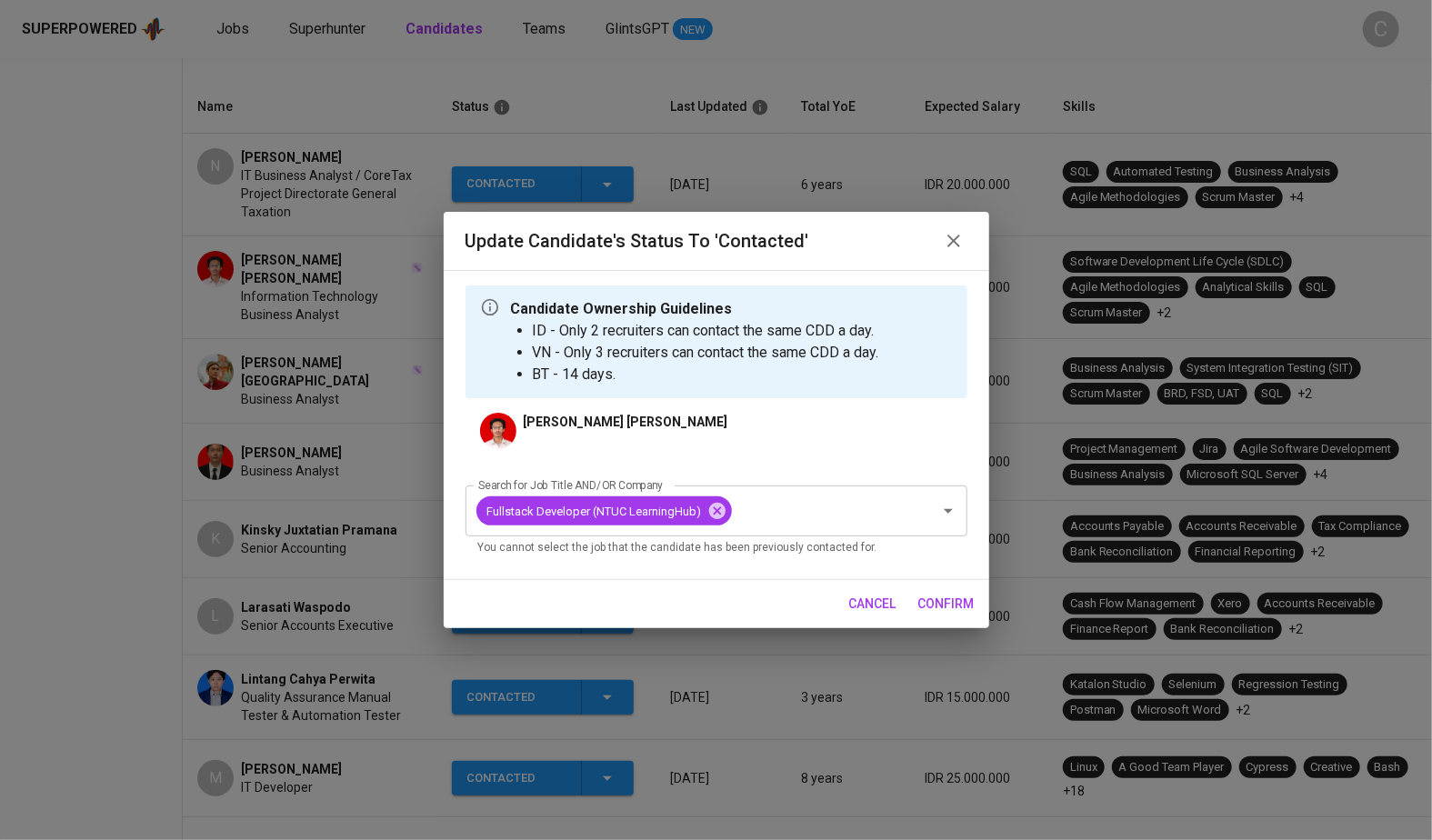
click at [931, 594] on span "confirm" at bounding box center [946, 604] width 56 height 23
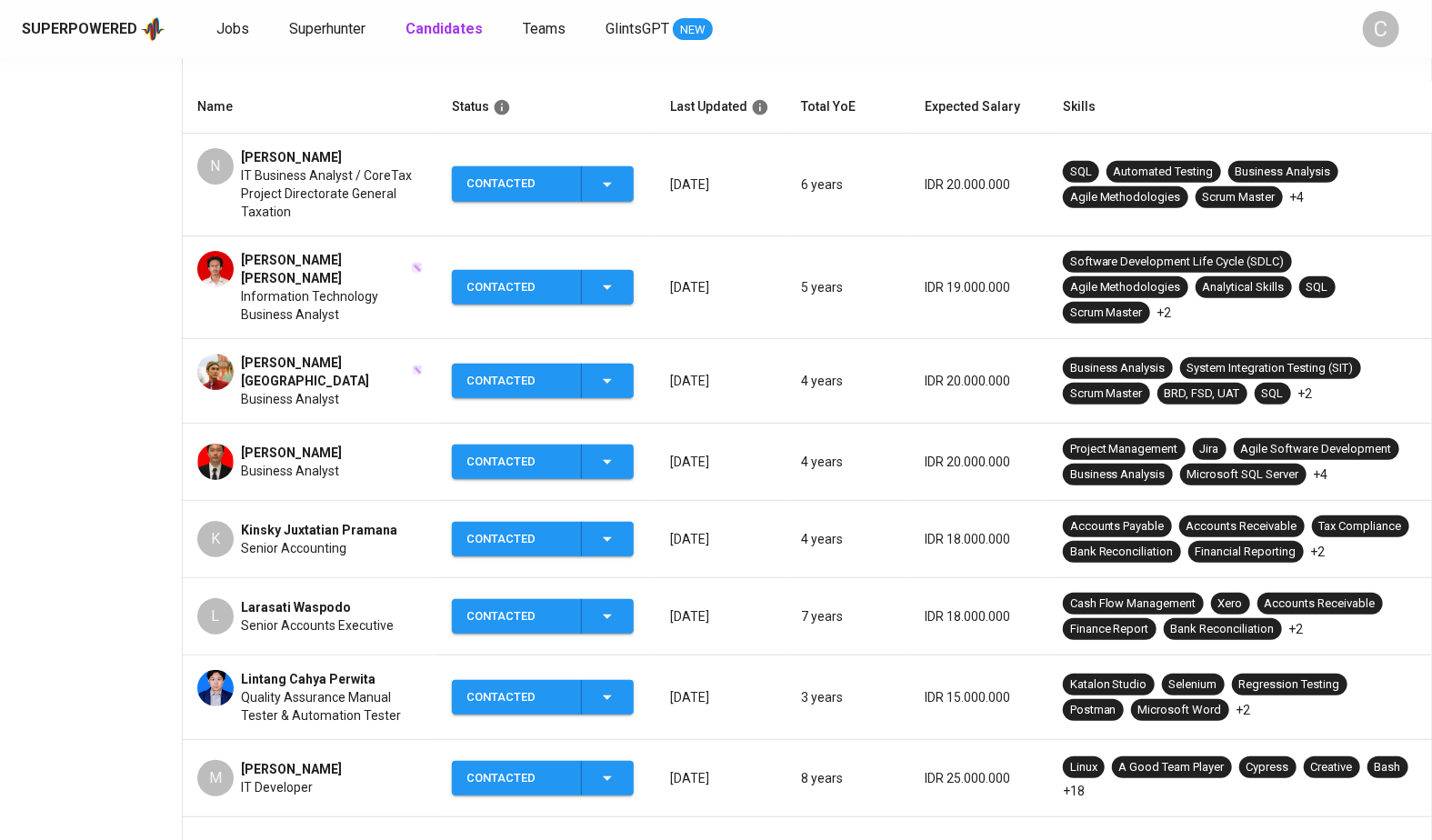
click at [608, 182] on icon "button" at bounding box center [607, 184] width 22 height 22
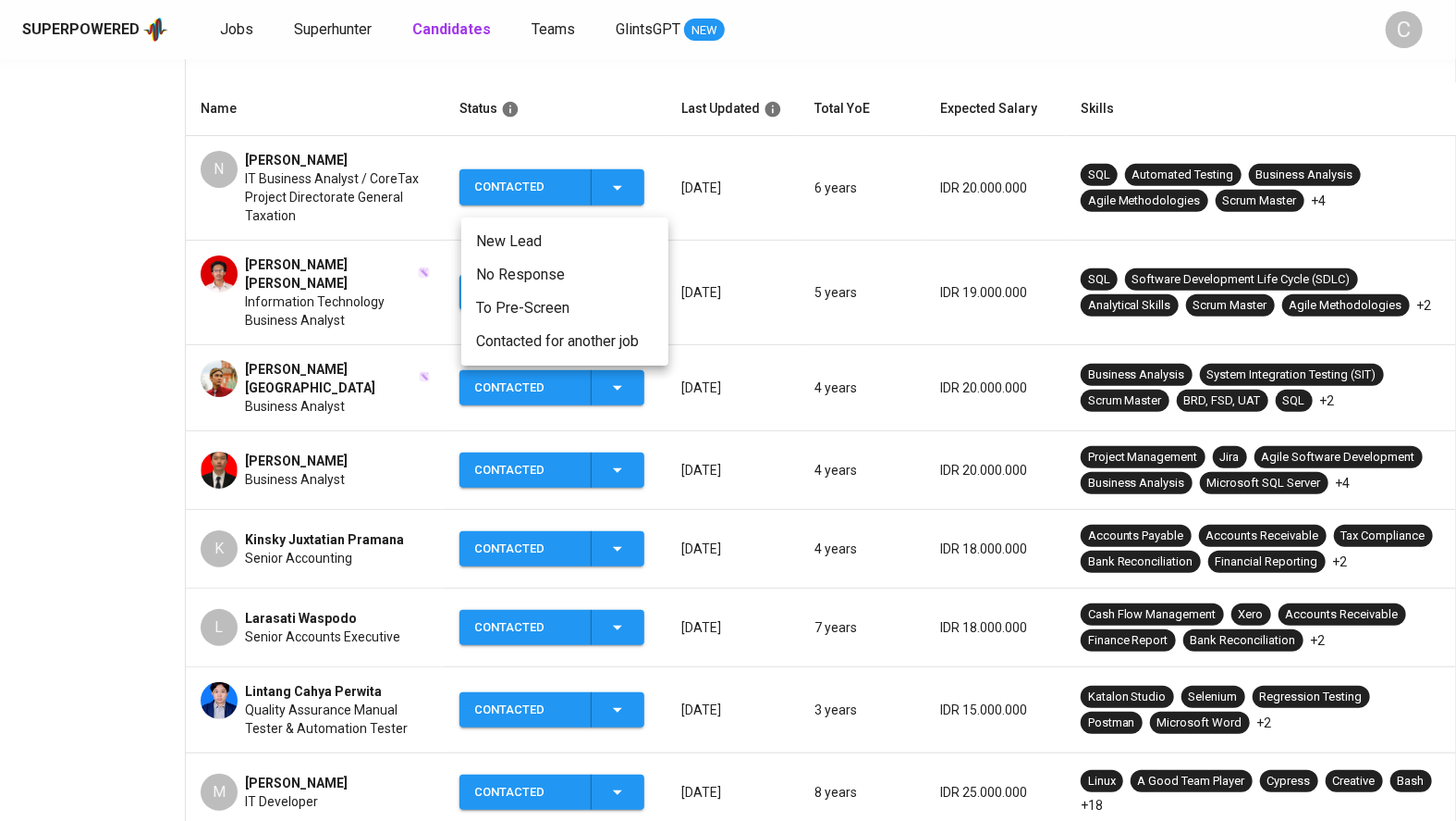
click at [547, 349] on li "Contacted for another job" at bounding box center [565, 341] width 207 height 33
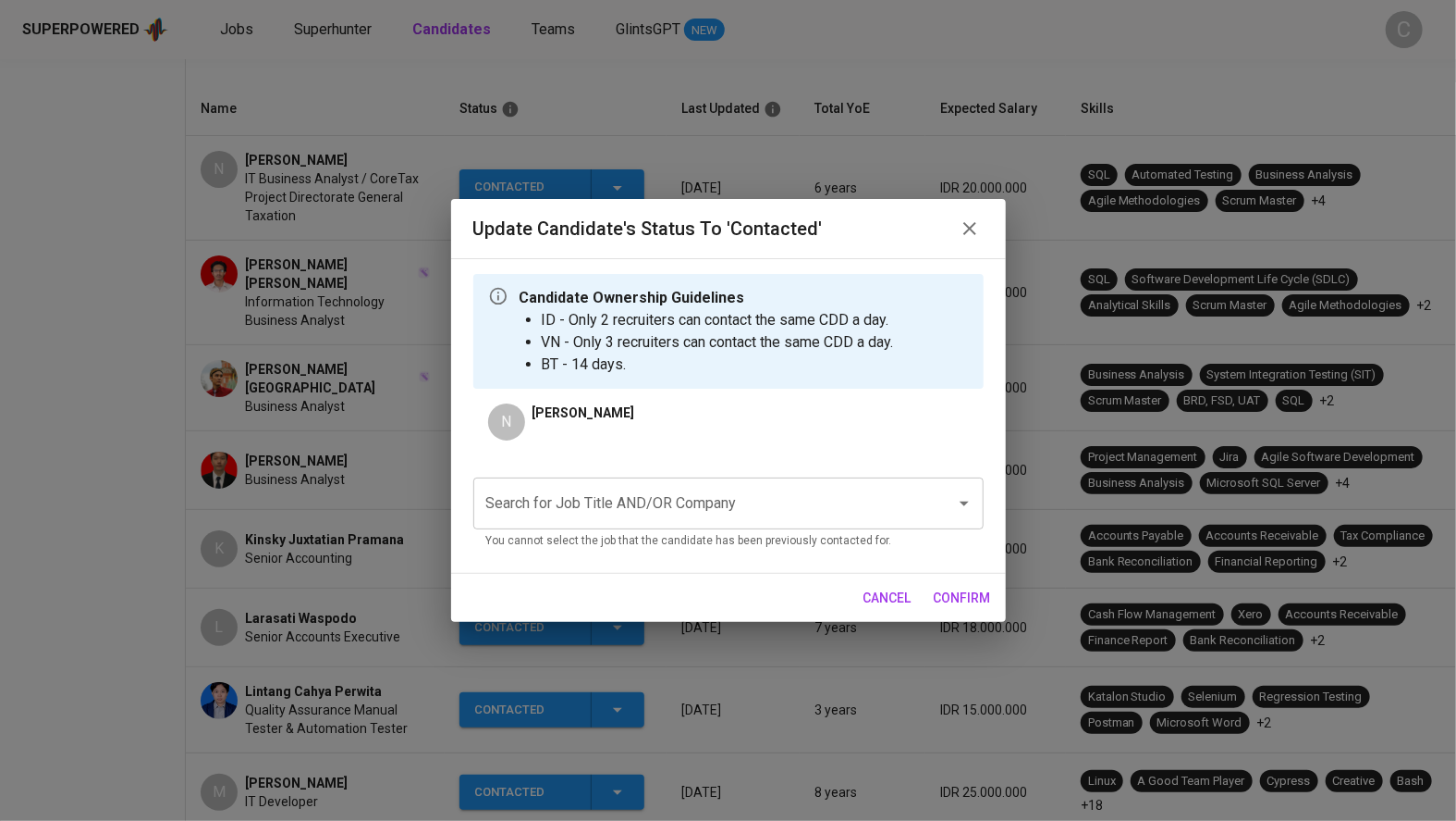
click at [670, 535] on p "You cannot select the job that the candidate has been previously contacted for." at bounding box center [728, 541] width 484 height 18
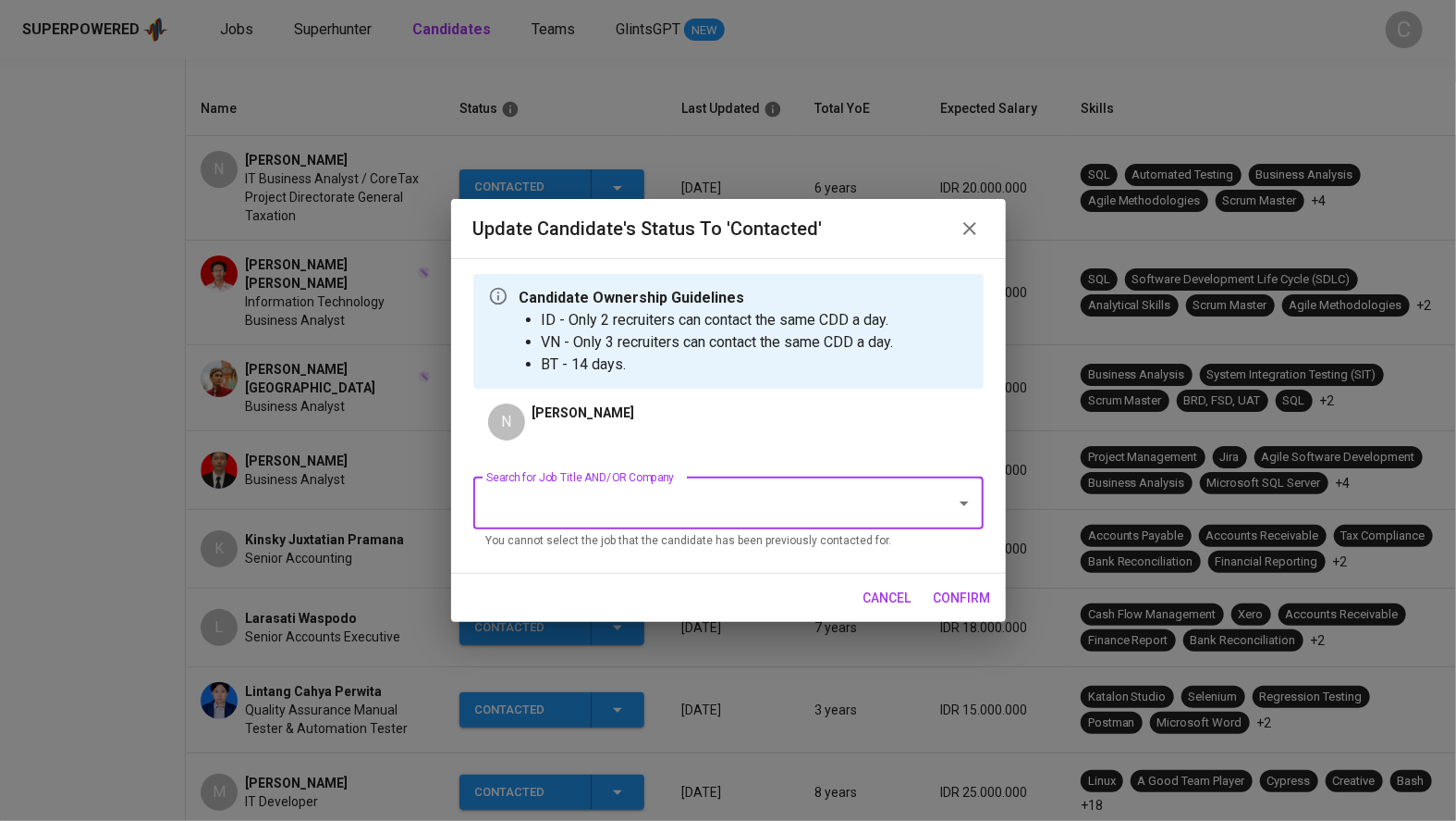
click at [654, 505] on input "Search for Job Title AND/OR Company" at bounding box center [702, 503] width 442 height 35
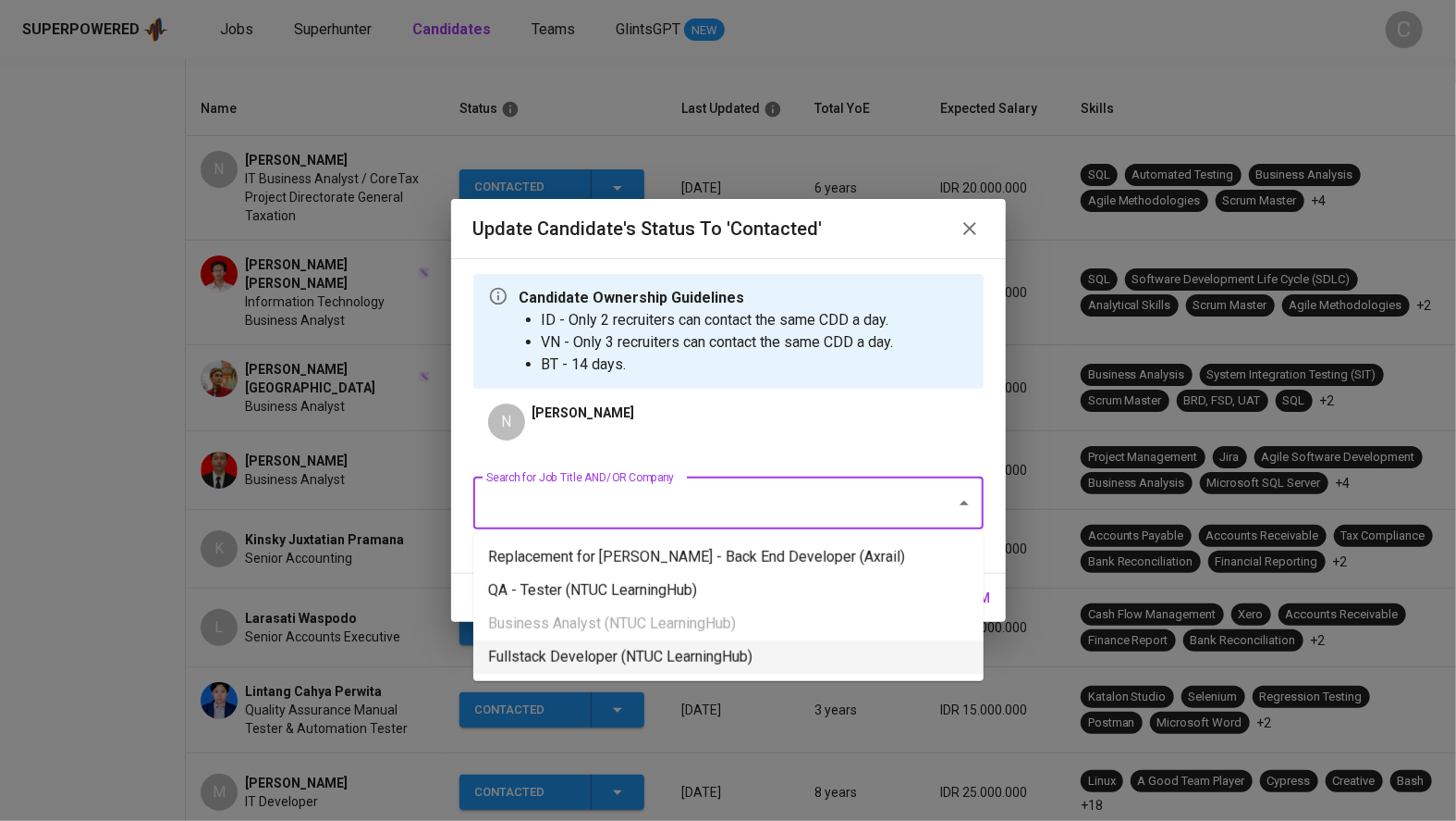
click at [713, 659] on li "Fullstack Developer (NTUC LearningHub)" at bounding box center [728, 656] width 511 height 33
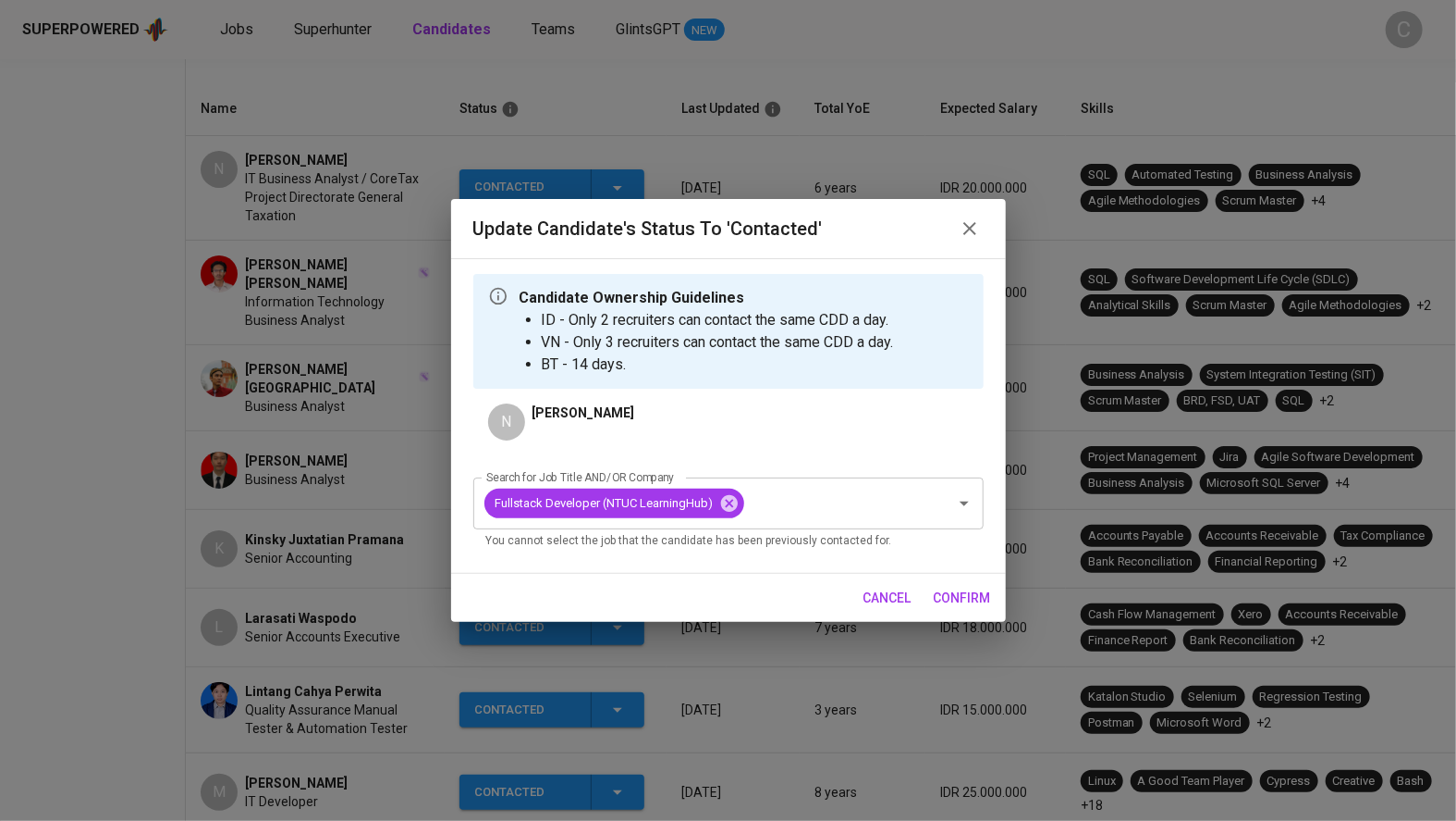
click at [959, 598] on span "confirm" at bounding box center [962, 598] width 57 height 23
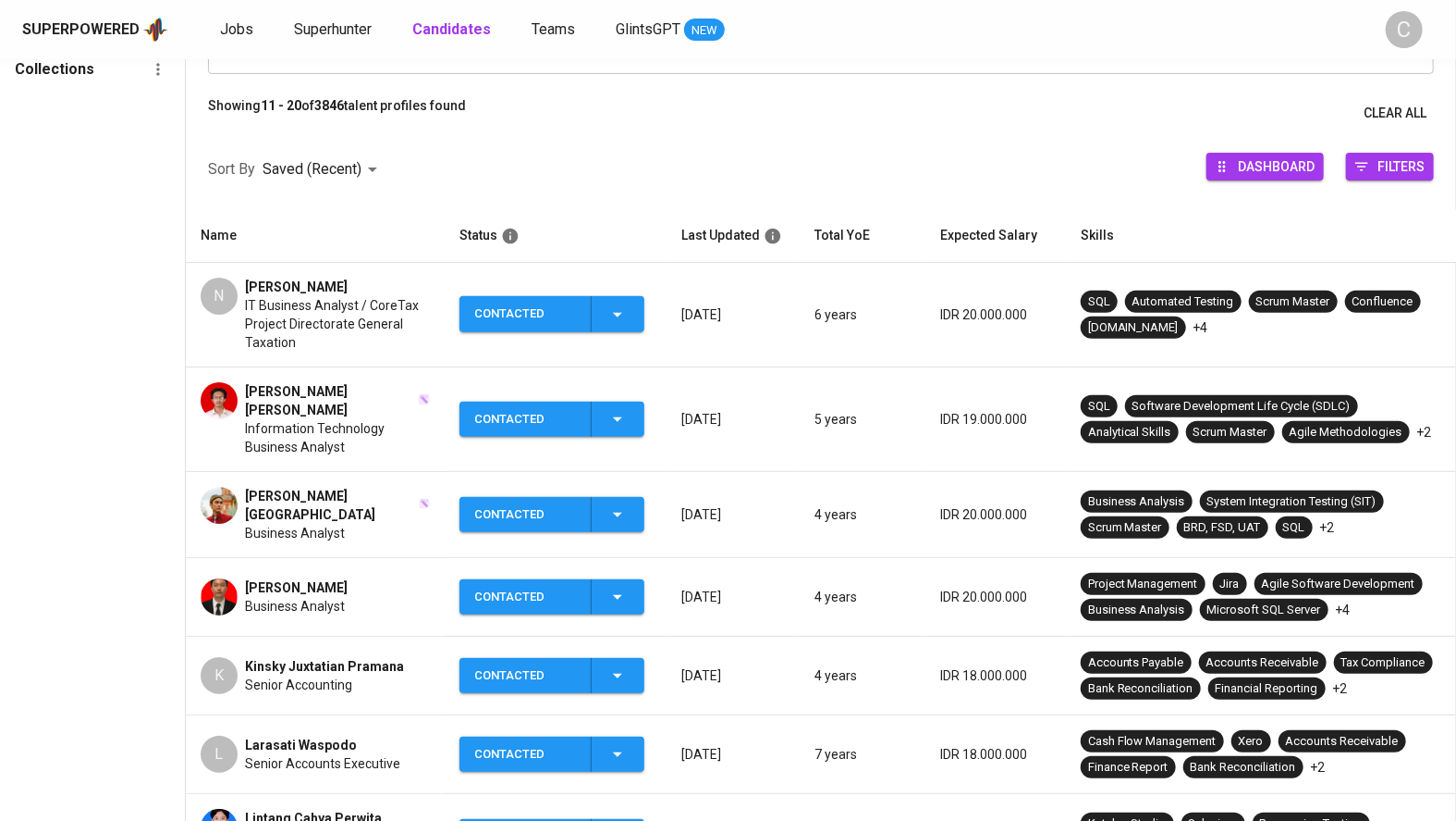
scroll to position [605, 0]
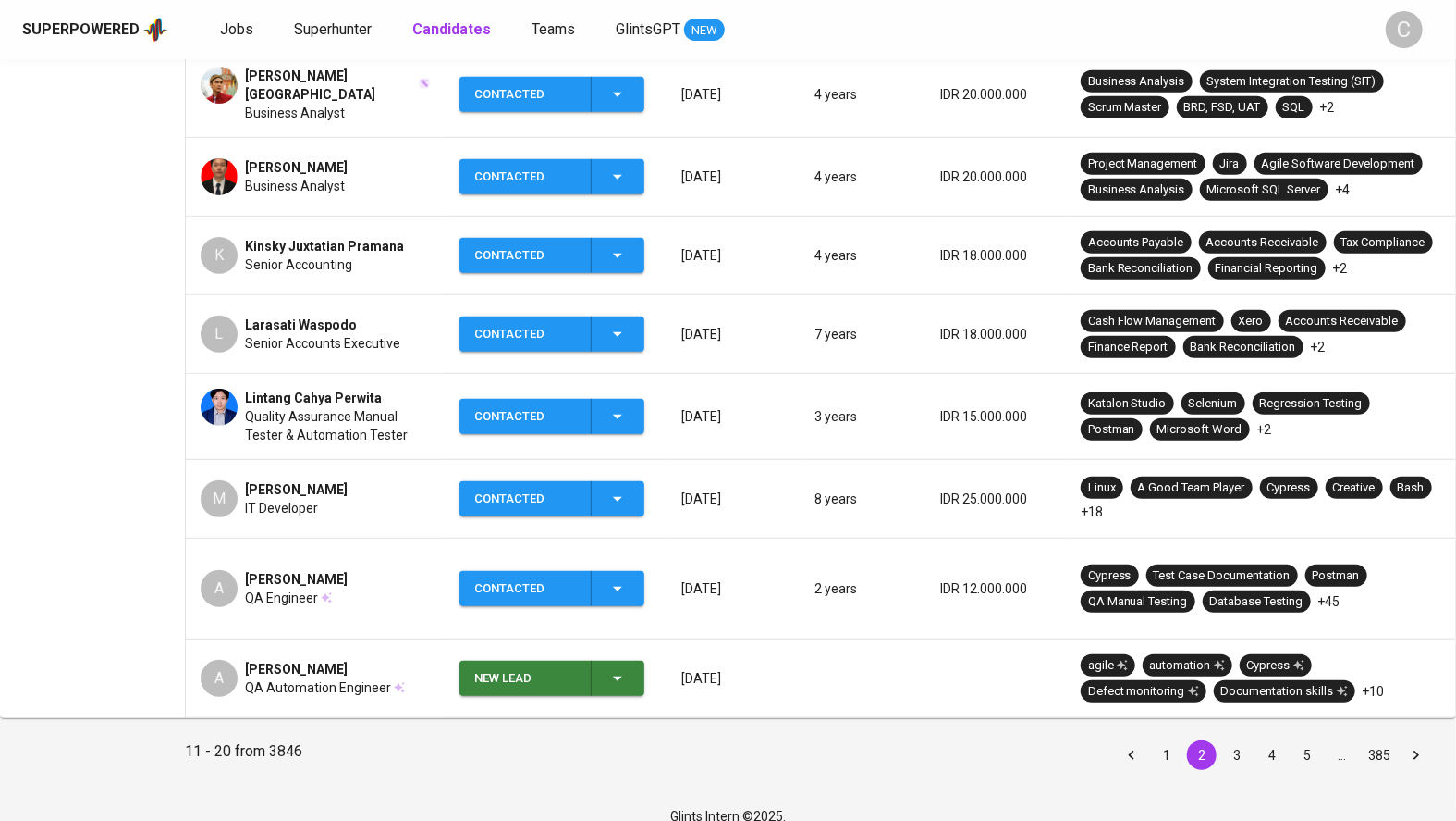
click at [1168, 741] on button "1" at bounding box center [1166, 755] width 30 height 30
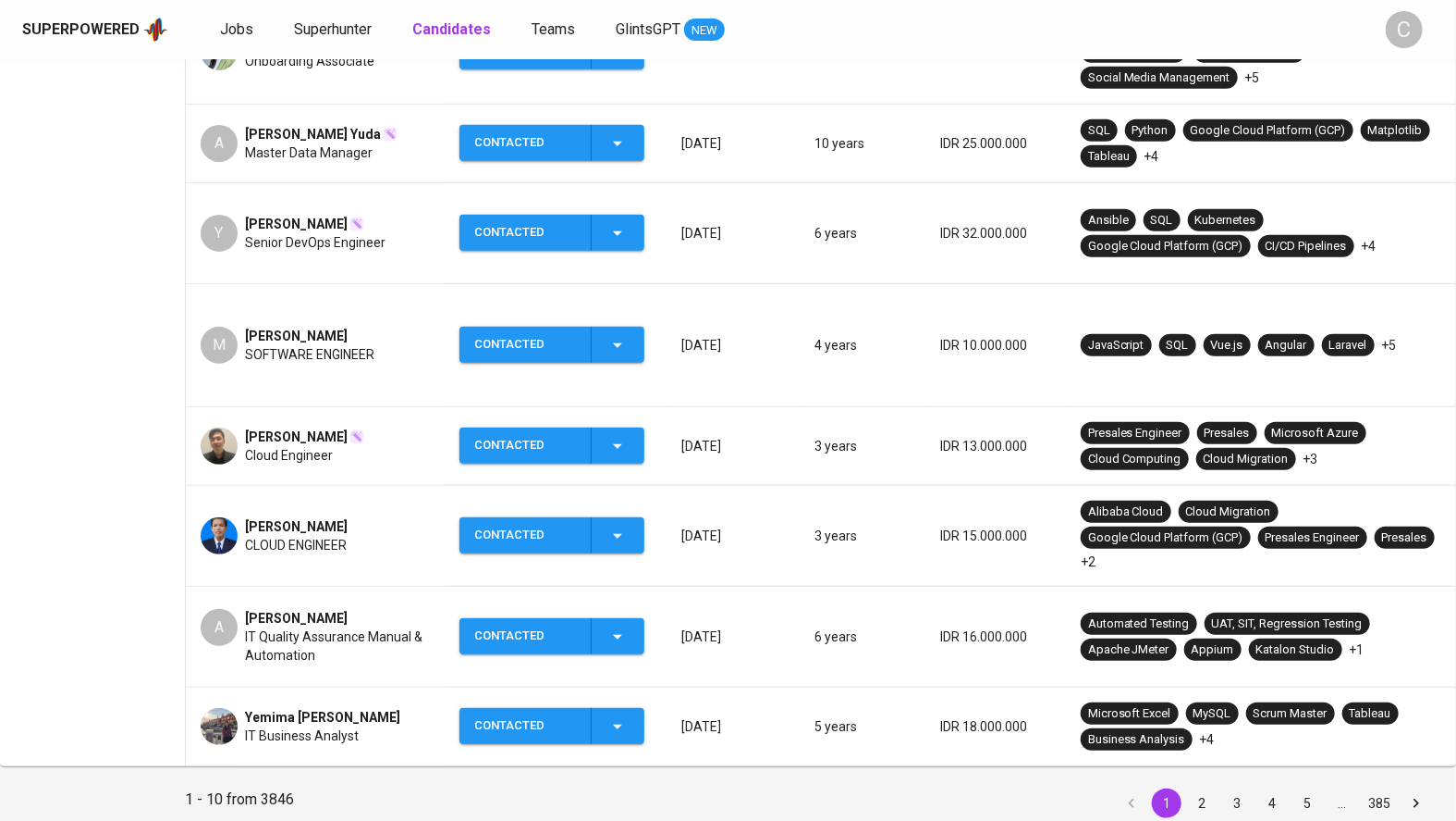
click at [1168, 788] on button "1" at bounding box center [1166, 803] width 30 height 30
click at [622, 715] on icon "button" at bounding box center [617, 726] width 22 height 22
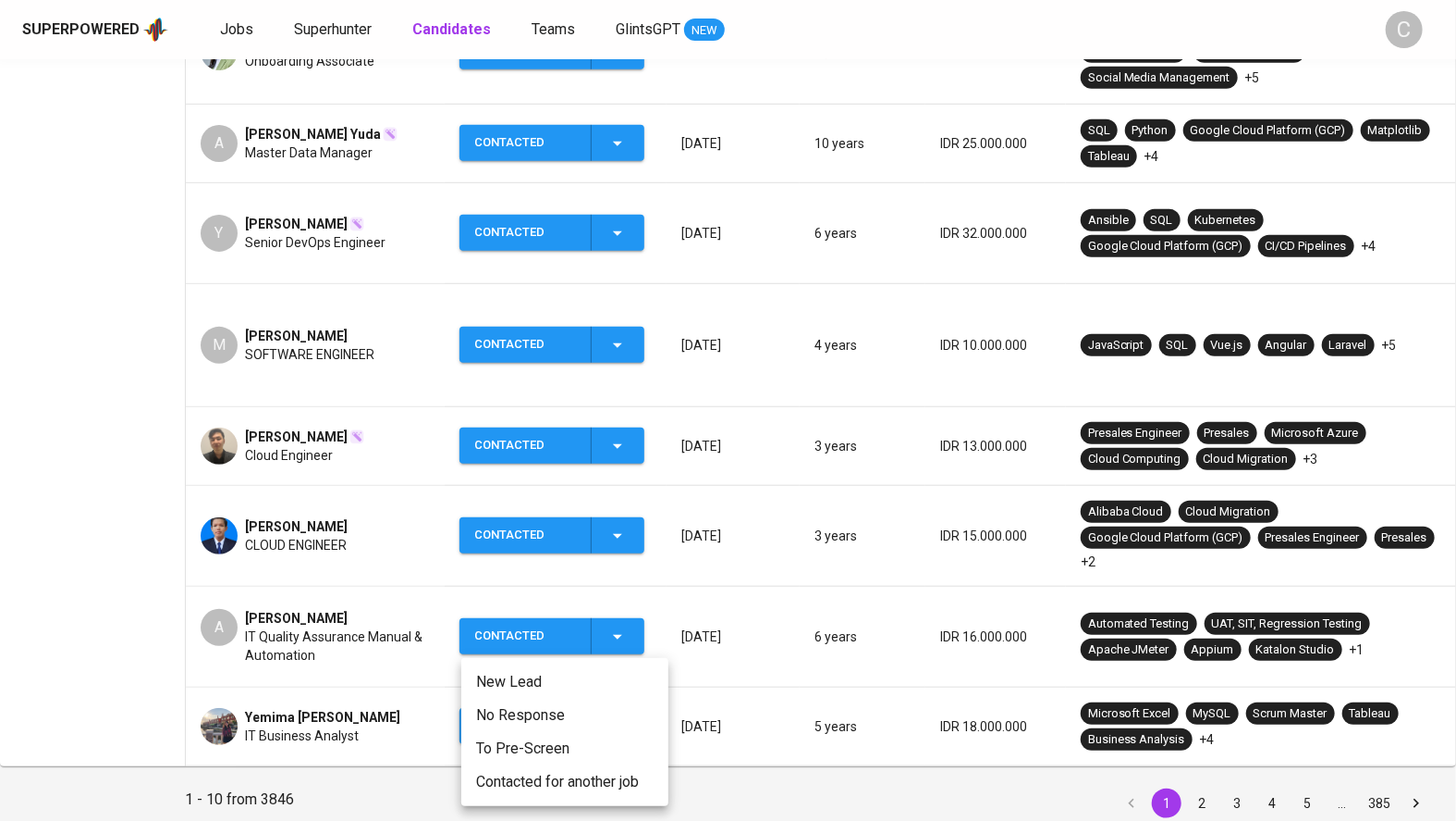
scroll to position [605, 0]
click at [580, 683] on li "New Lead" at bounding box center [565, 681] width 207 height 33
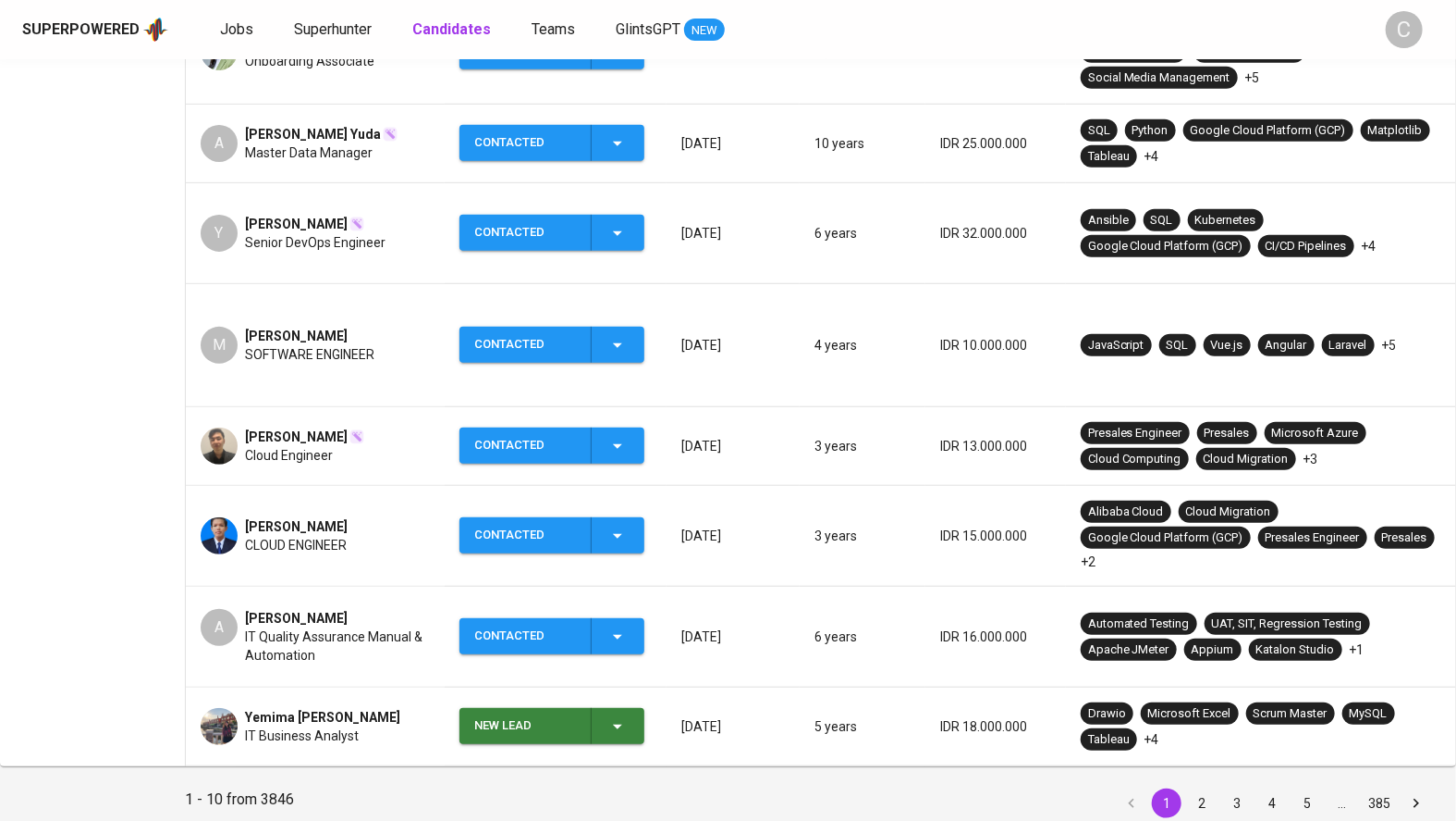
click at [629, 715] on icon "button" at bounding box center [617, 726] width 22 height 22
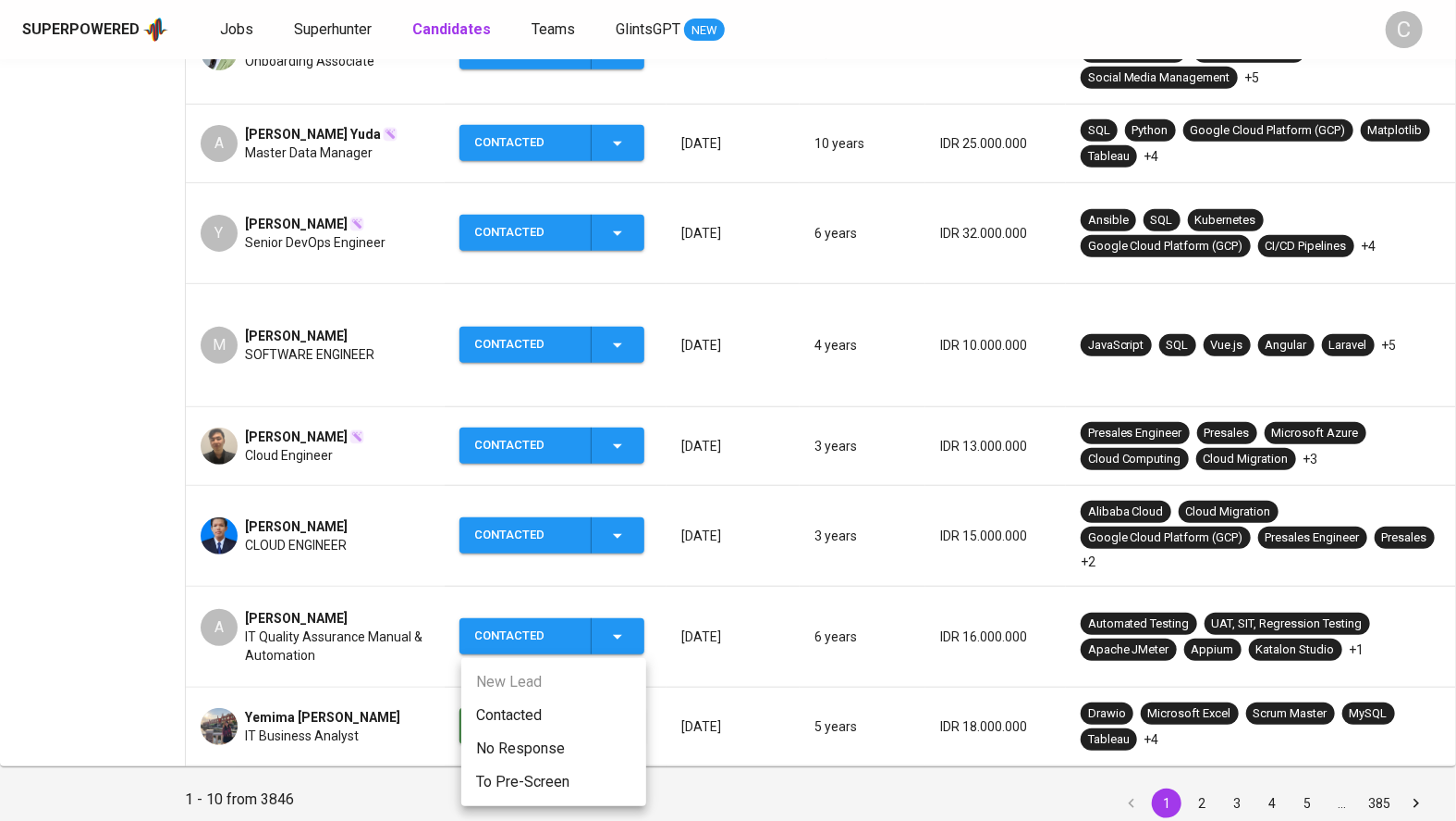
click at [590, 713] on li "Contacted" at bounding box center [553, 715] width 185 height 33
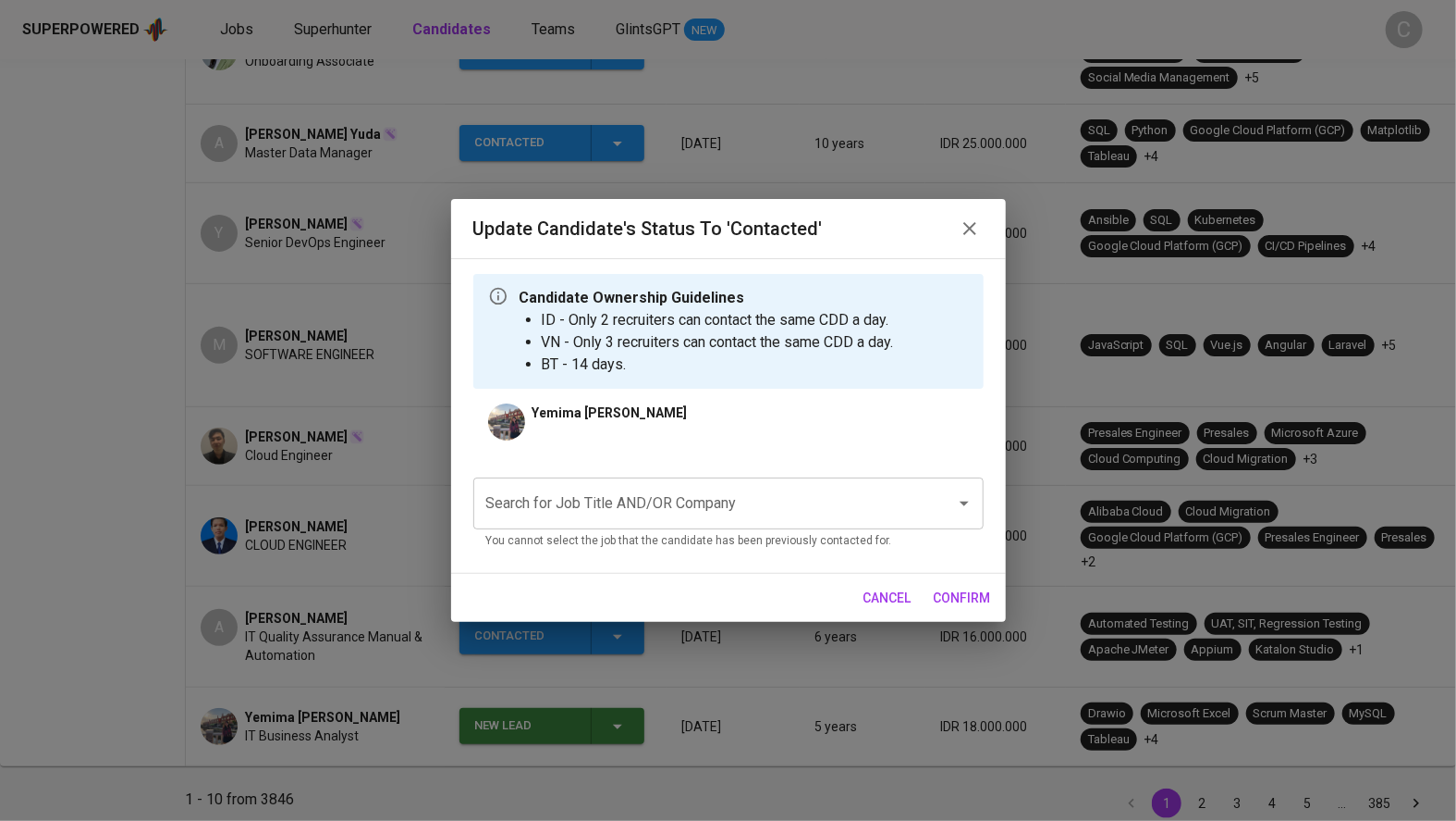
click at [515, 706] on div "Update Candidate's Status to 'Contacted' Candidate Ownership Guidelines ID - On…" at bounding box center [728, 410] width 1456 height 821
click at [666, 511] on input "Search for Job Title AND/OR Company" at bounding box center [702, 503] width 442 height 35
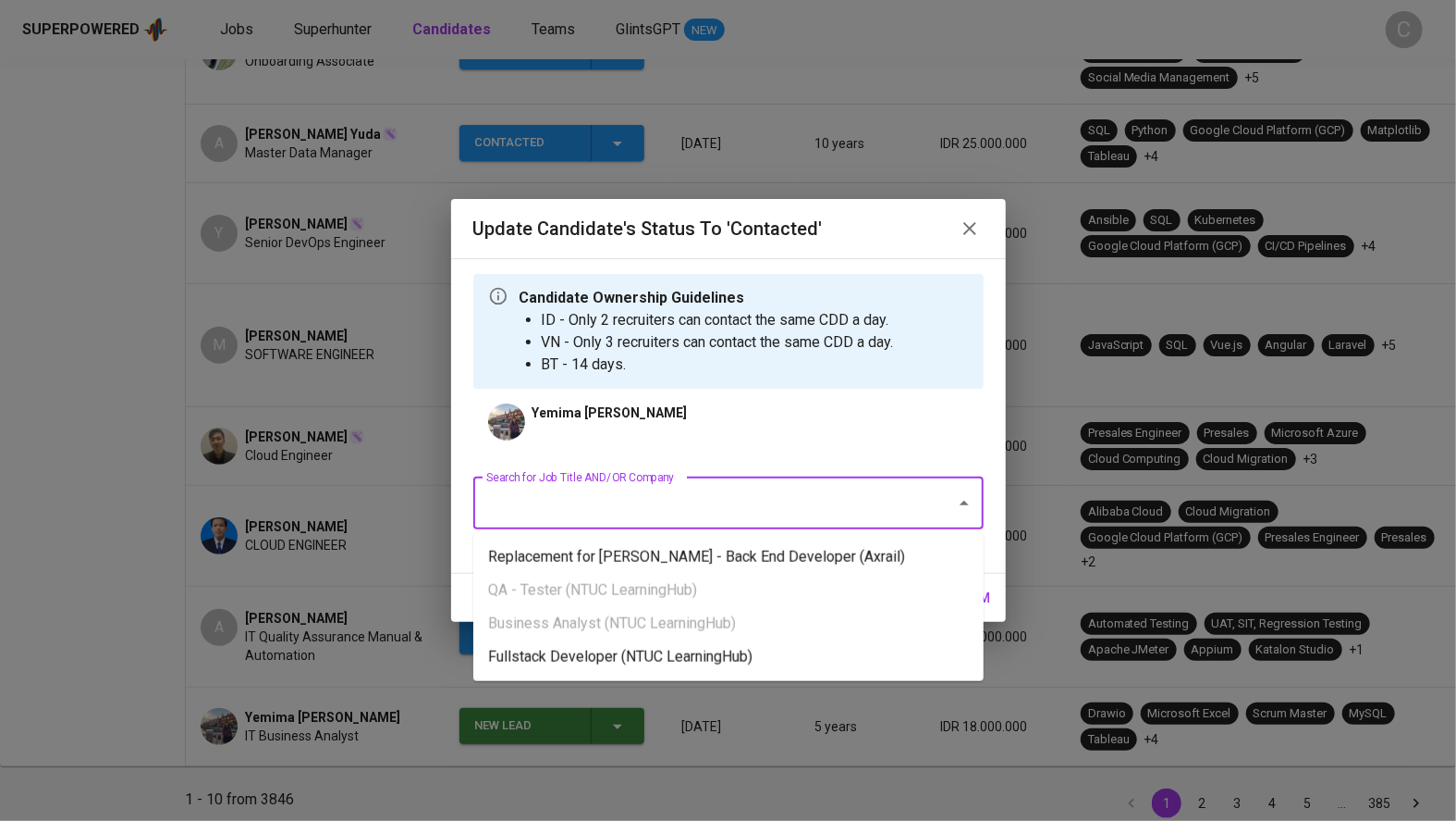
click at [774, 656] on li "Fullstack Developer (NTUC LearningHub)" at bounding box center [728, 656] width 511 height 33
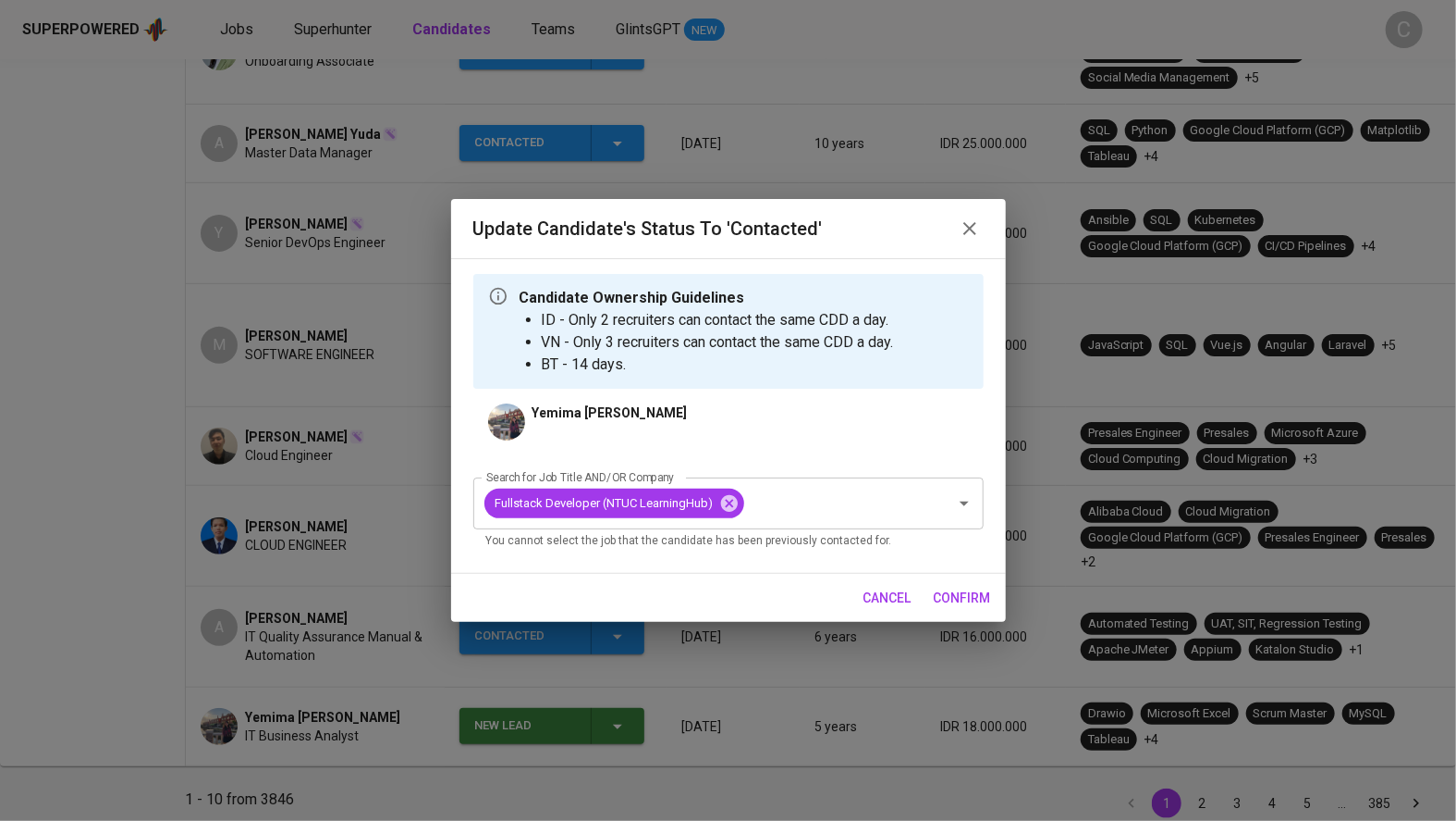
click at [957, 595] on span "confirm" at bounding box center [962, 598] width 57 height 23
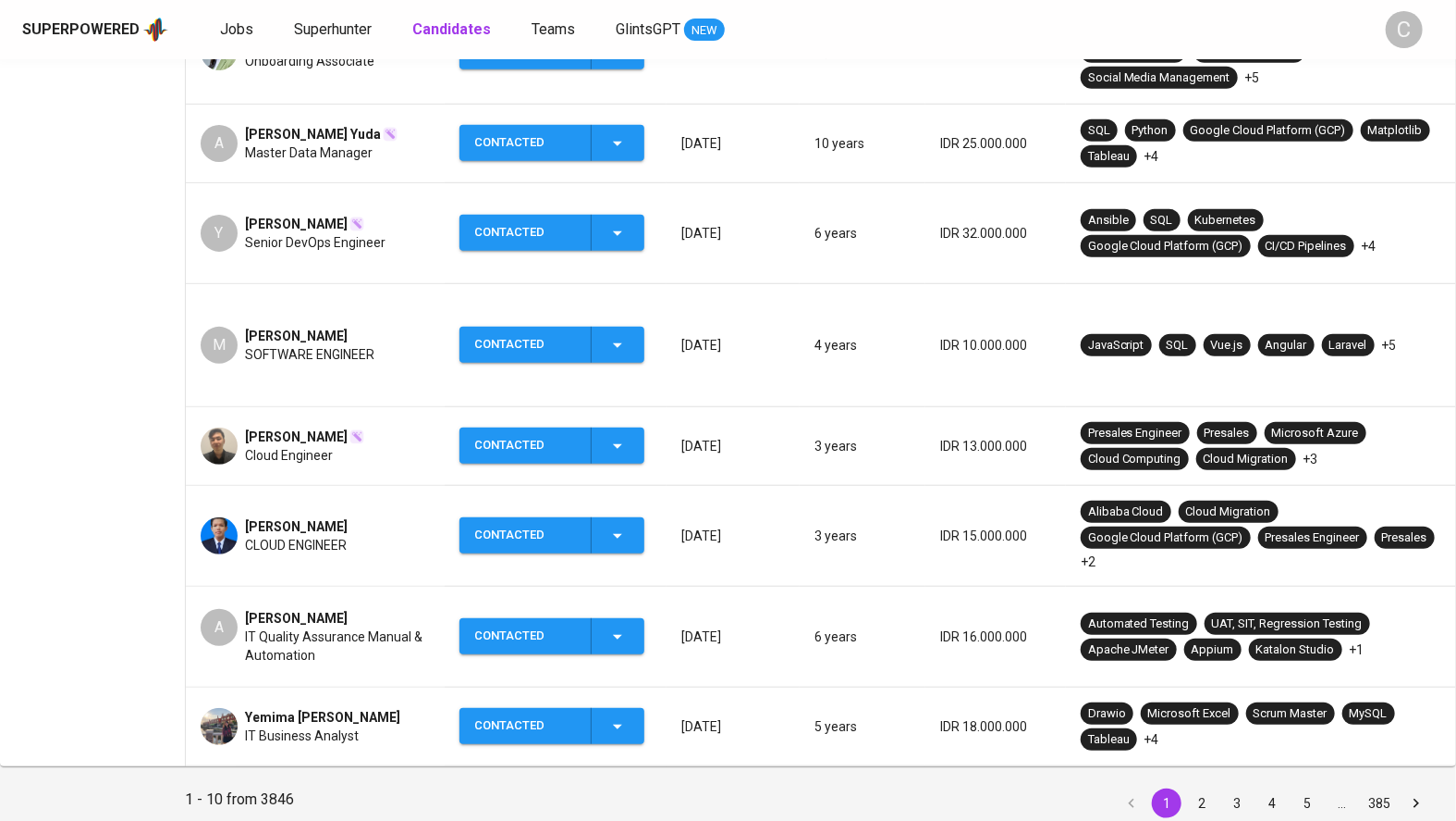
click at [348, 726] on span "IT Business Analyst" at bounding box center [301, 735] width 113 height 18
click at [331, 708] on span "Yemima [PERSON_NAME]" at bounding box center [323, 716] width 155 height 18
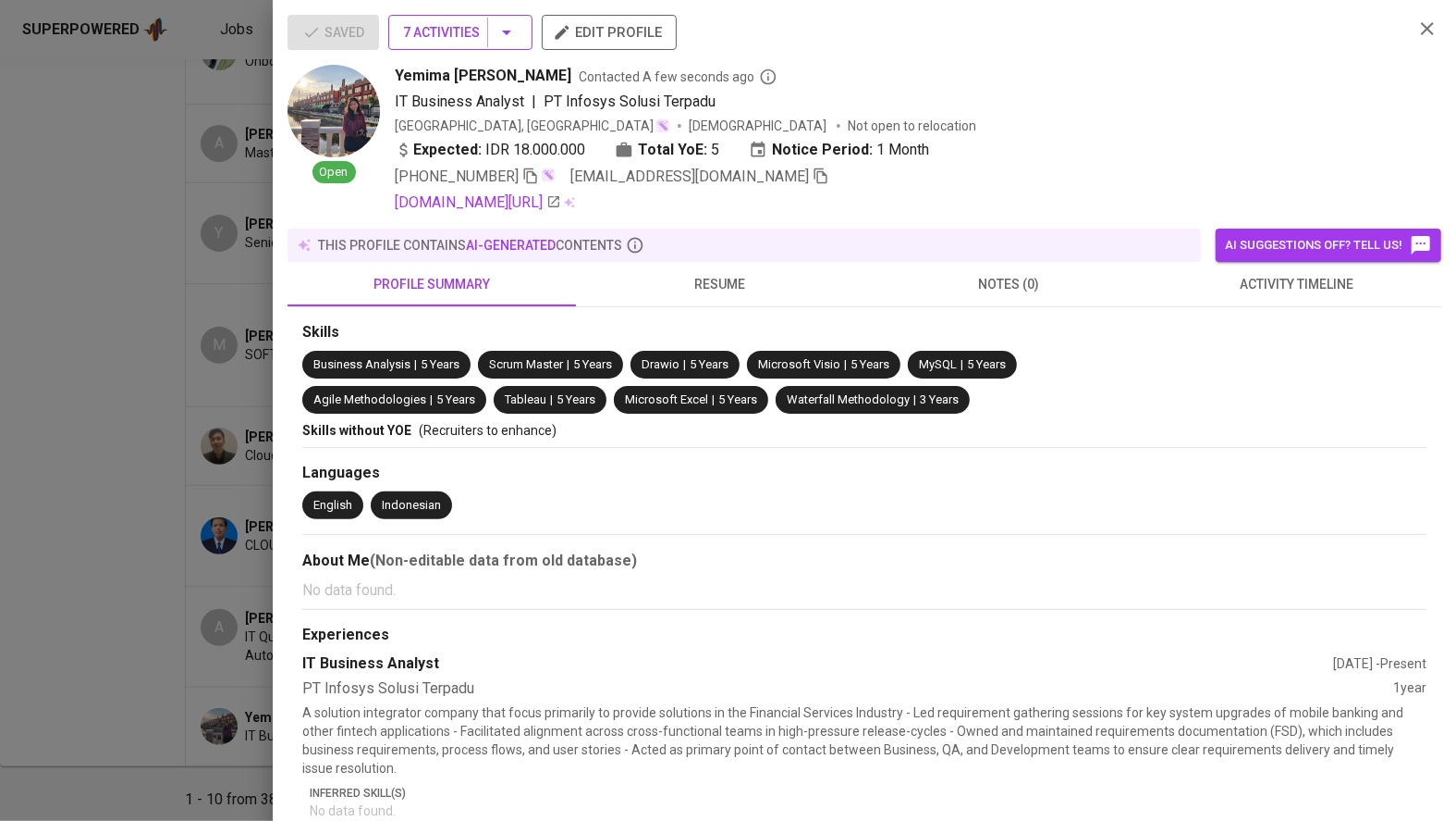
click at [520, 32] on button "7 Activities" at bounding box center [460, 32] width 144 height 35
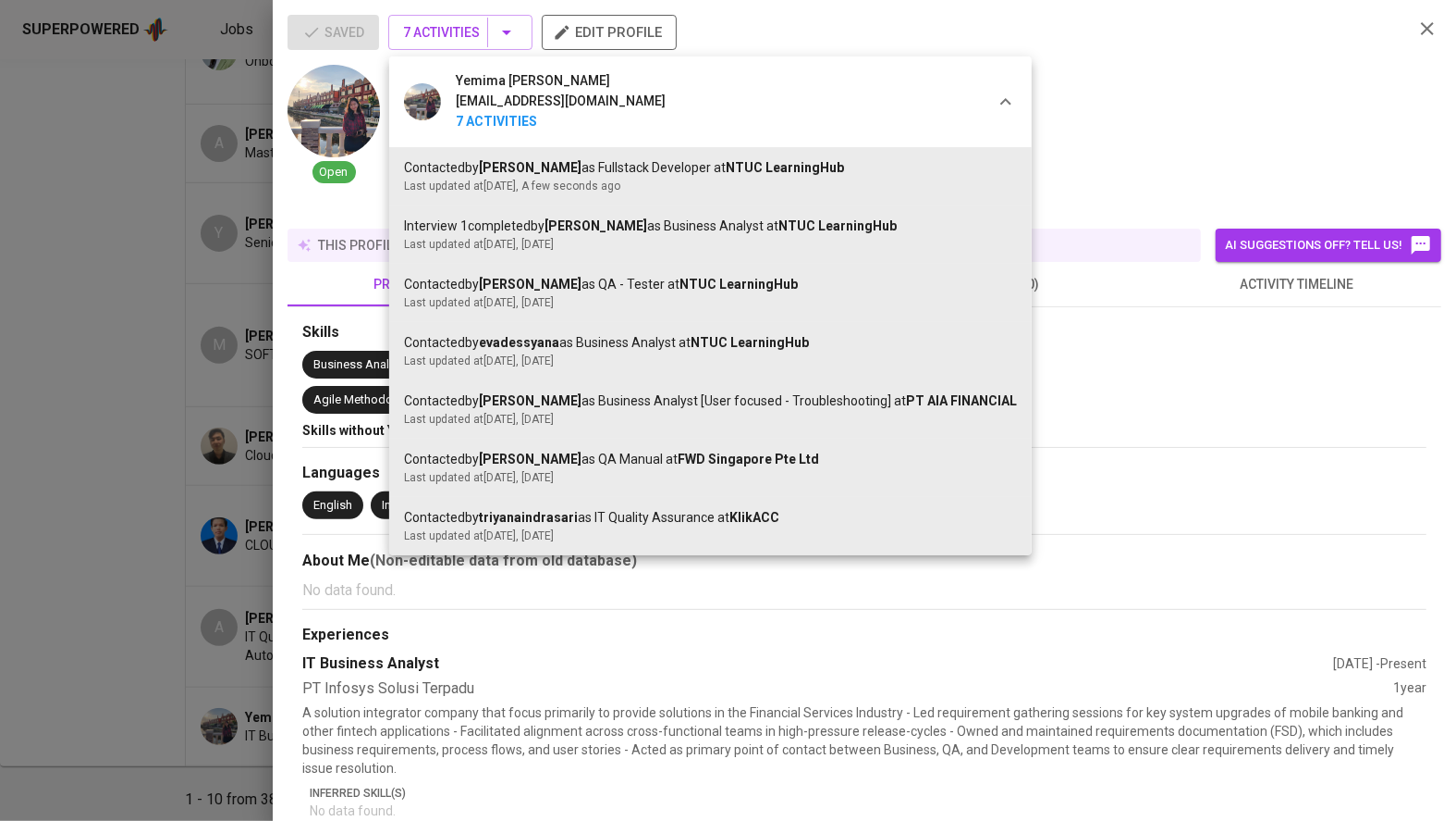
click at [122, 504] on div at bounding box center [728, 410] width 1456 height 821
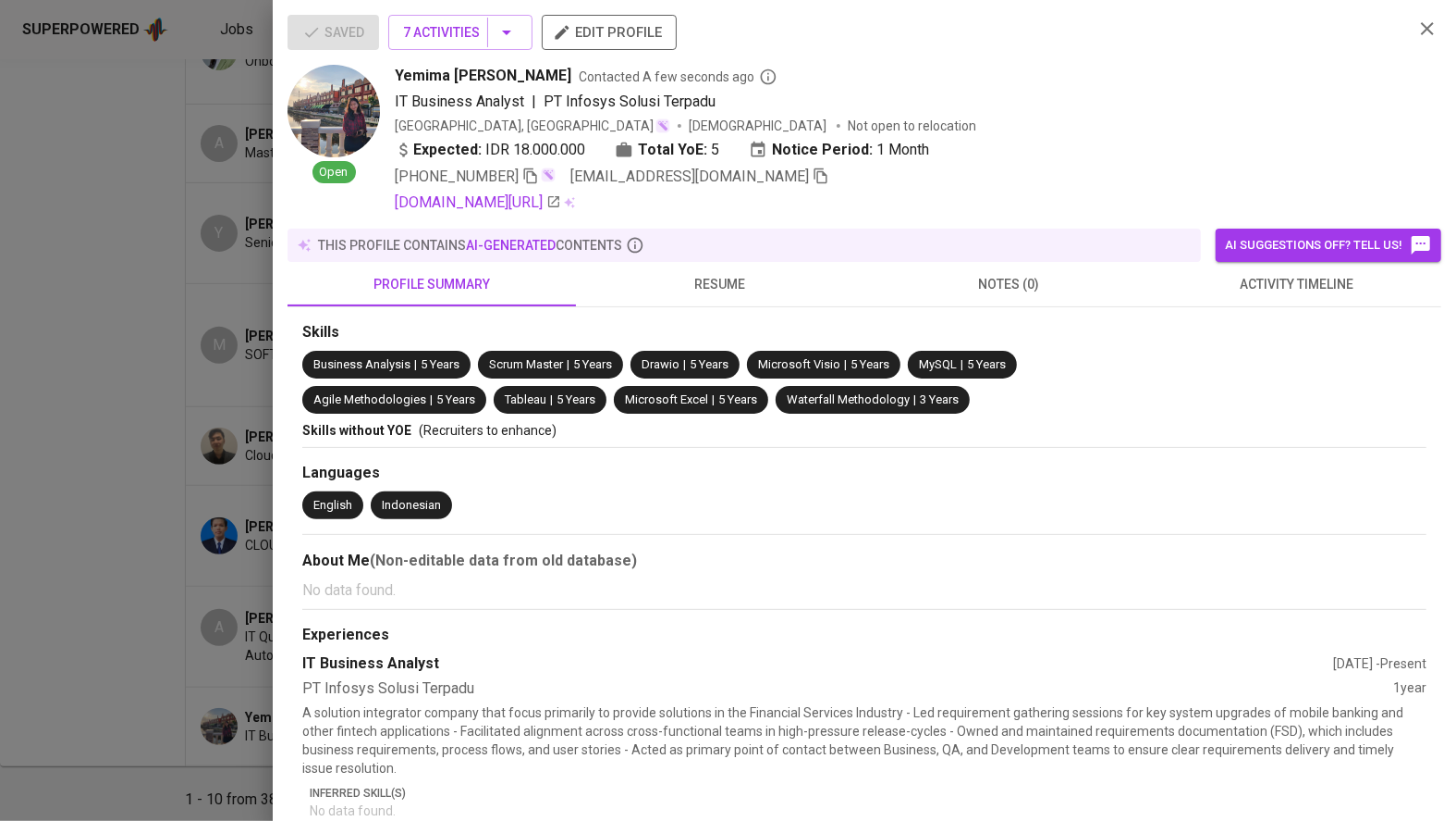
click at [122, 504] on div at bounding box center [728, 410] width 1456 height 821
